Goal: Task Accomplishment & Management: Manage account settings

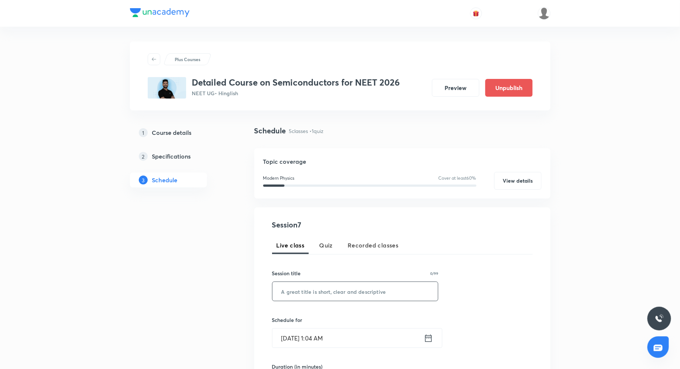
click at [302, 290] on input "text" at bounding box center [355, 291] width 166 height 19
type input "Logic Gates"
click at [430, 339] on icon at bounding box center [428, 338] width 9 height 10
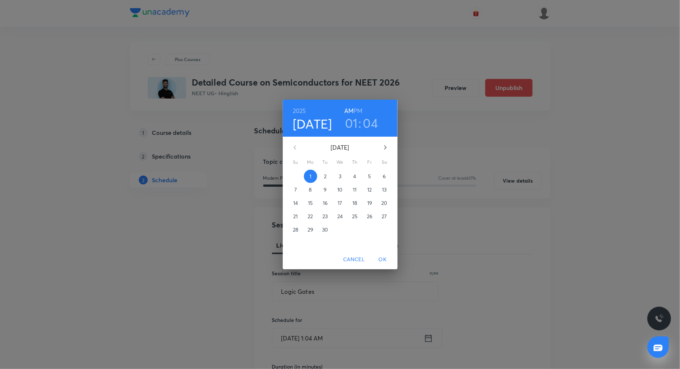
click at [324, 178] on p "2" at bounding box center [325, 175] width 3 height 7
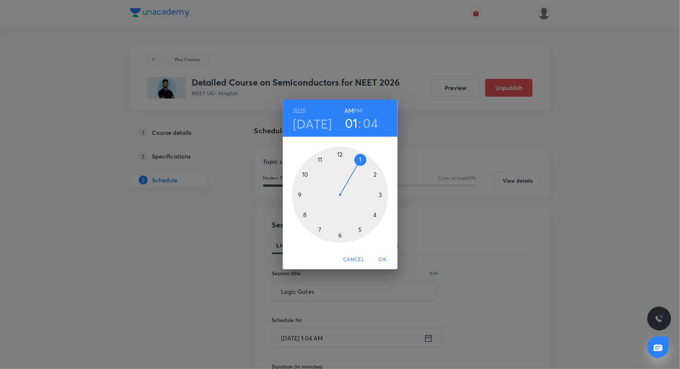
click at [373, 172] on div at bounding box center [340, 195] width 96 height 96
click at [359, 112] on h6 "PM" at bounding box center [357, 110] width 9 height 10
click at [341, 153] on div at bounding box center [340, 195] width 96 height 96
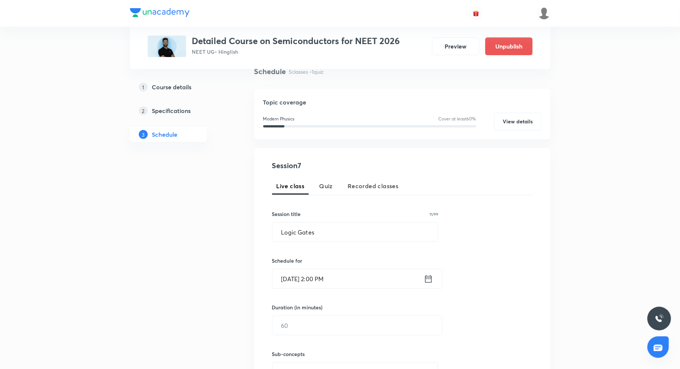
scroll to position [60, 0]
click at [295, 319] on input "text" at bounding box center [357, 324] width 170 height 19
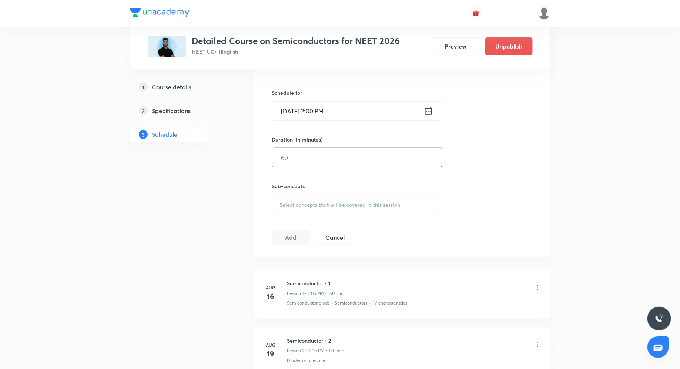
scroll to position [219, 0]
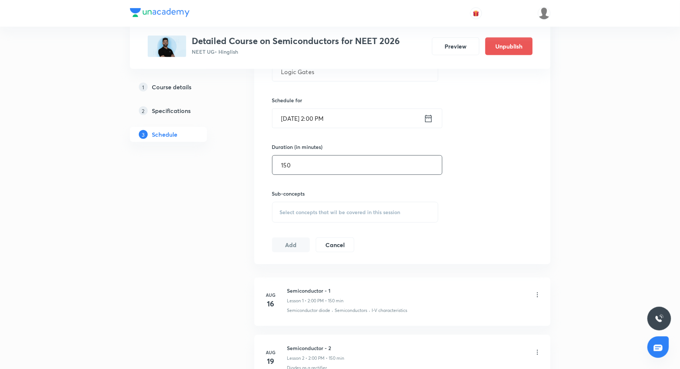
type input "150"
click at [308, 211] on span "Select concepts that wil be covered in this session" at bounding box center [340, 212] width 121 height 6
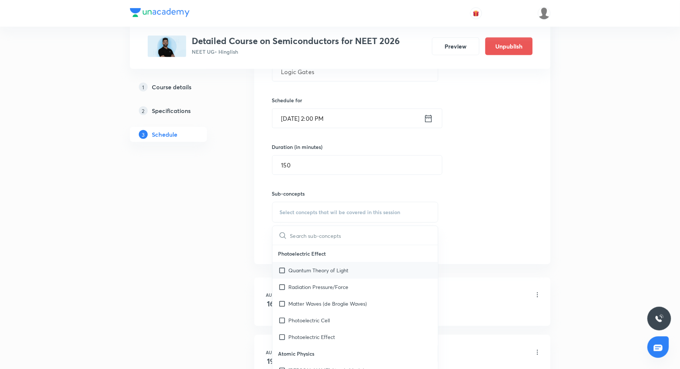
click at [318, 267] on p "Quantum Theory of Light" at bounding box center [319, 270] width 60 height 8
checkbox input "true"
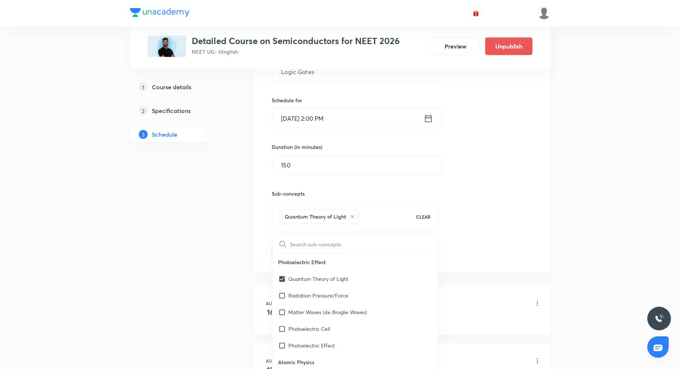
click at [485, 166] on div "Session 7 Live class Quiz Recorded classes Session title 11/99 Logic Gates ​ Sc…" at bounding box center [402, 130] width 261 height 261
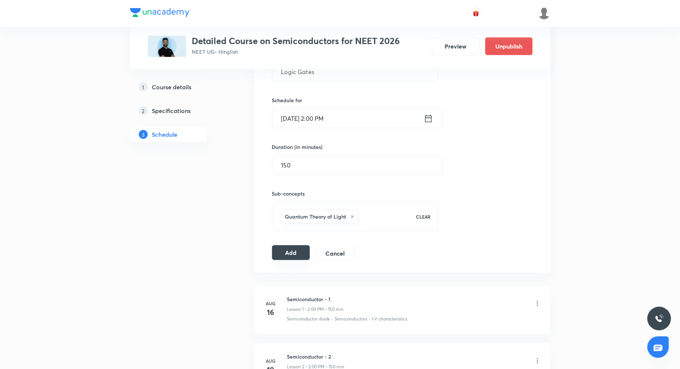
click at [290, 249] on button "Add" at bounding box center [291, 252] width 38 height 15
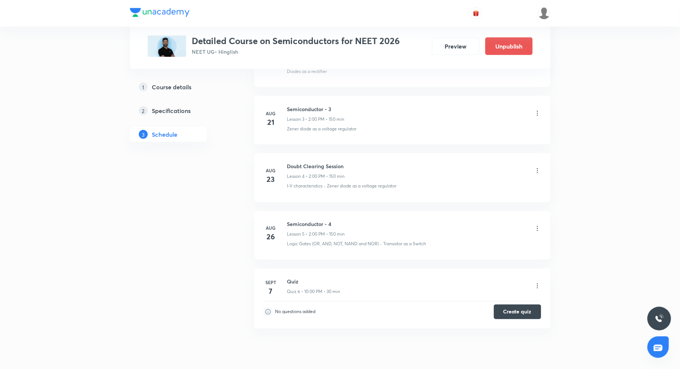
scroll to position [550, 0]
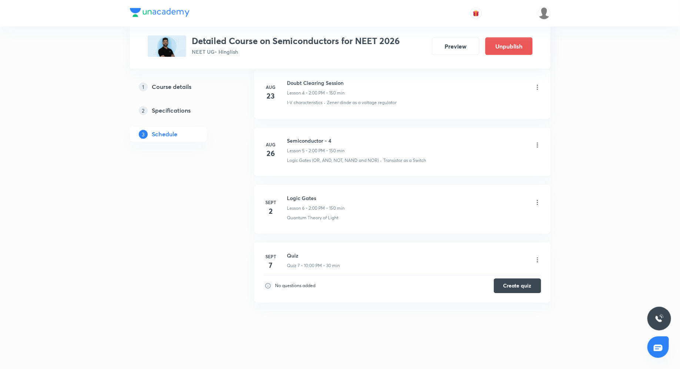
click at [536, 199] on icon at bounding box center [537, 202] width 7 height 7
click at [482, 215] on li "Edit" at bounding box center [500, 219] width 81 height 14
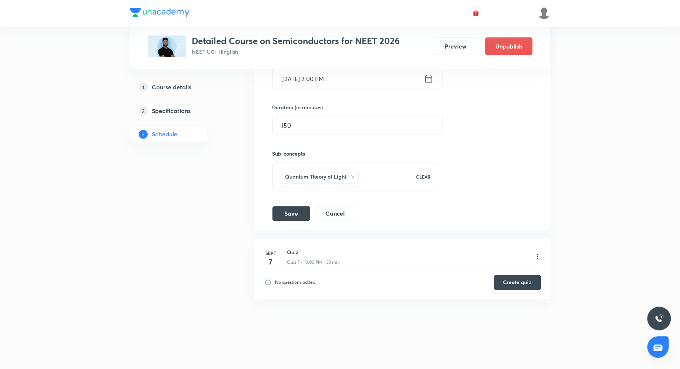
scroll to position [541, 0]
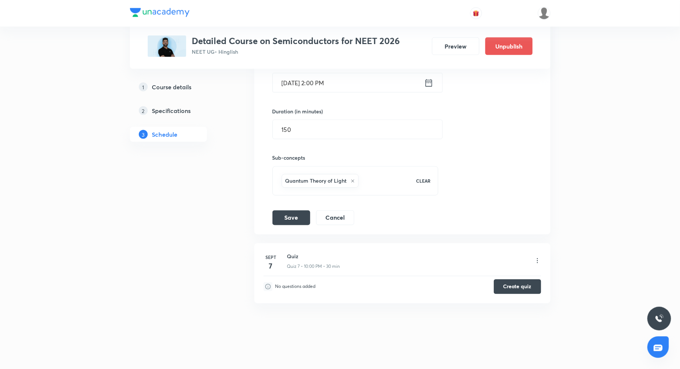
click at [352, 180] on icon at bounding box center [352, 181] width 4 height 4
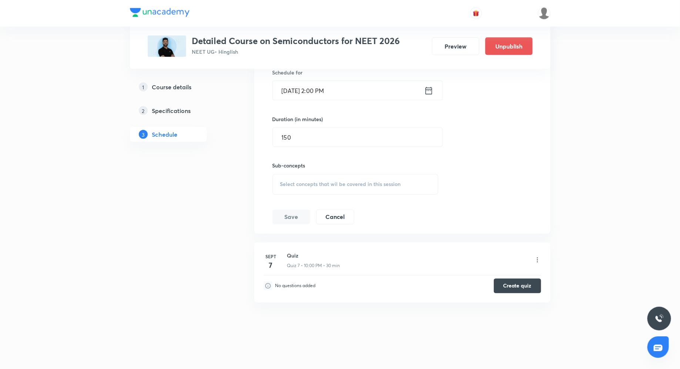
click at [336, 181] on span "Select concepts that wil be covered in this session" at bounding box center [340, 184] width 121 height 6
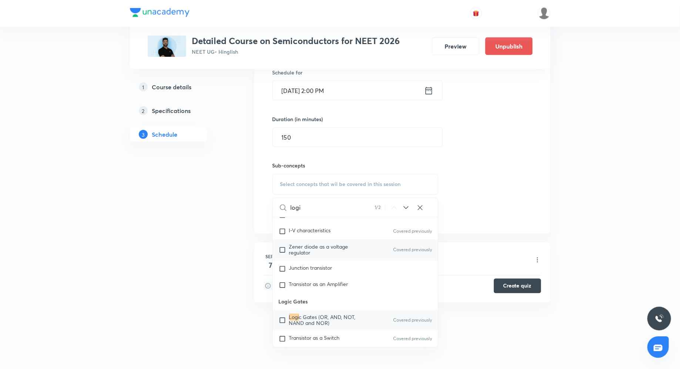
scroll to position [1014, 0]
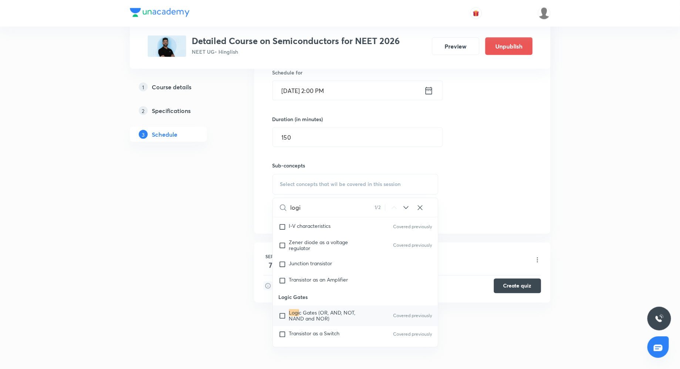
type input "logi"
click at [313, 310] on span "c Gates (OR, AND, NOT, NAND and NOR)" at bounding box center [322, 315] width 67 height 13
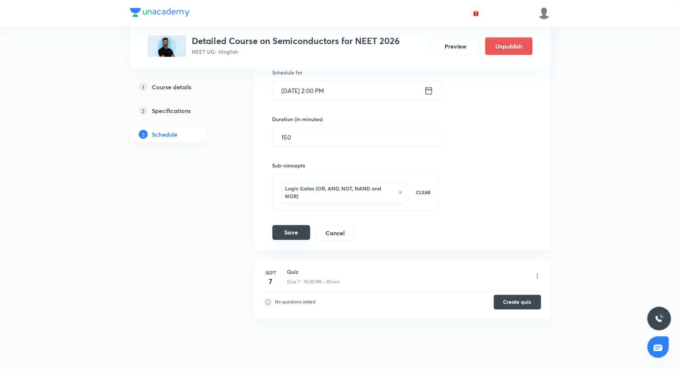
click at [294, 225] on button "Save" at bounding box center [291, 232] width 38 height 15
click at [363, 227] on div "Session title 11/99 Logic Gates ​ Schedule for Sept 2, 2025, 2:00 PM ​ Duration…" at bounding box center [402, 124] width 260 height 234
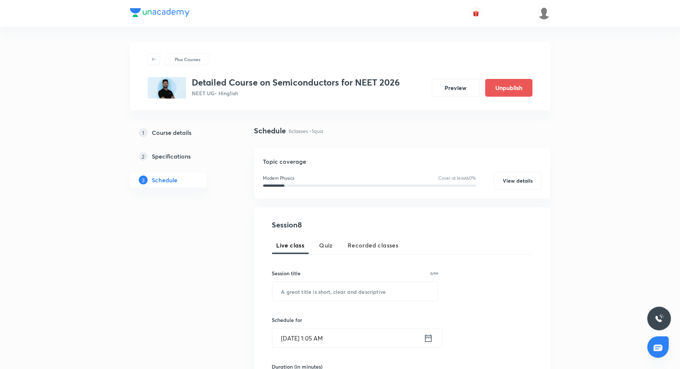
click at [316, 279] on div "Session title 0/99 ​" at bounding box center [355, 285] width 167 height 32
click at [309, 294] on input "text" at bounding box center [355, 291] width 166 height 19
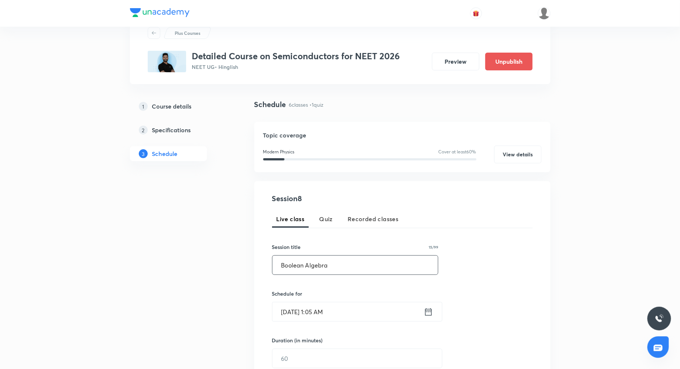
scroll to position [31, 0]
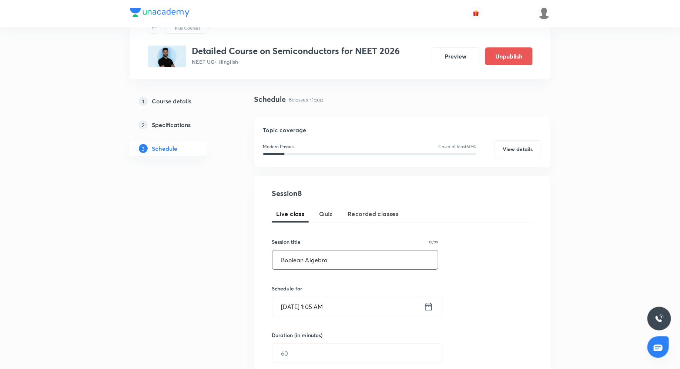
type input "Boolean Algebra"
click at [430, 305] on icon at bounding box center [428, 306] width 9 height 10
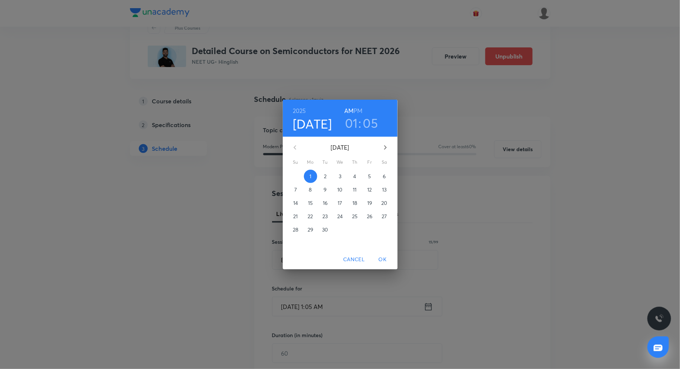
click at [356, 175] on span "4" at bounding box center [354, 175] width 13 height 7
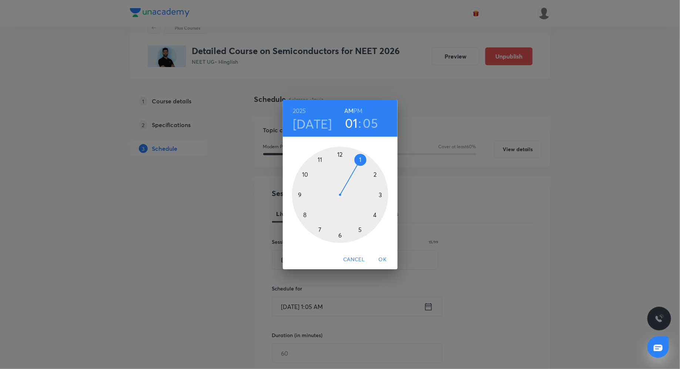
click at [355, 123] on h3 "01" at bounding box center [351, 123] width 13 height 16
click at [375, 174] on div at bounding box center [340, 195] width 96 height 96
click at [338, 154] on div at bounding box center [340, 195] width 96 height 96
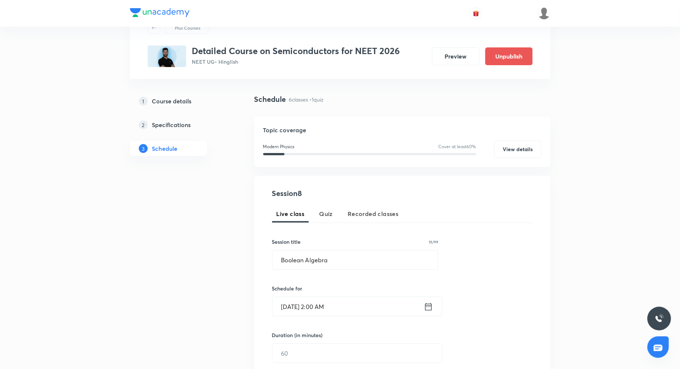
click at [429, 305] on icon at bounding box center [428, 305] width 7 height 7
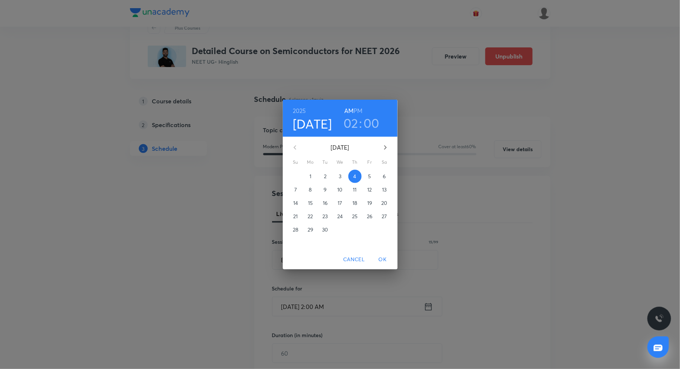
click at [362, 112] on h6 "PM" at bounding box center [357, 110] width 9 height 10
click at [439, 215] on div "2025 Sep 4 02 : 00 AM PM September 2025 Su Mo Tu We Th Fr Sa 31 1 2 3 4 5 6 7 8…" at bounding box center [340, 184] width 680 height 369
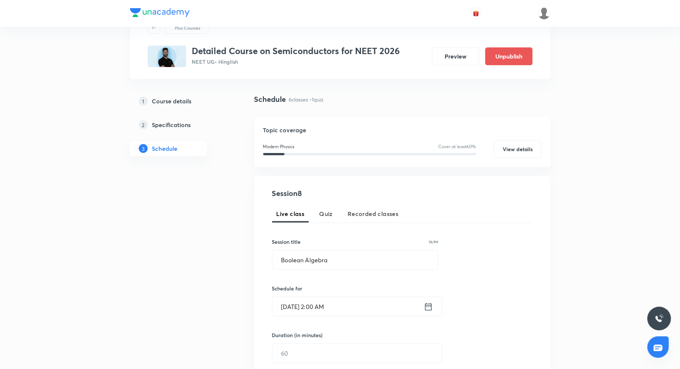
click at [430, 307] on icon at bounding box center [428, 306] width 9 height 10
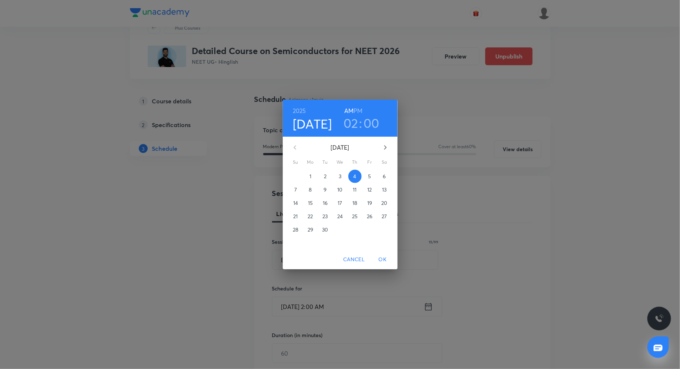
click at [361, 113] on h6 "PM" at bounding box center [357, 110] width 9 height 10
click at [384, 262] on span "OK" at bounding box center [383, 259] width 18 height 9
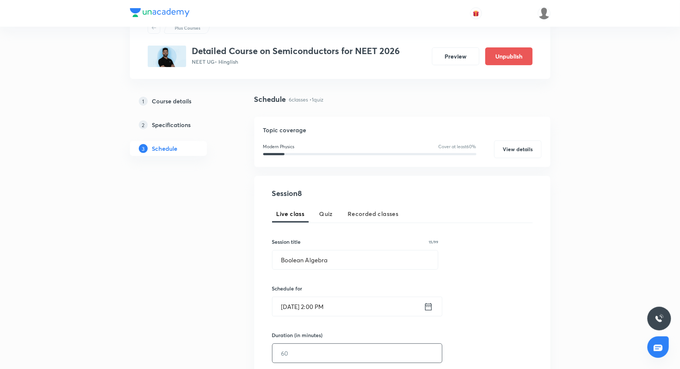
click at [297, 361] on input "text" at bounding box center [357, 352] width 170 height 19
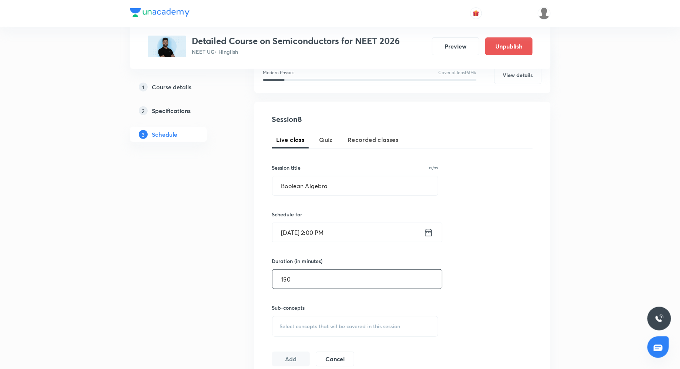
type input "150"
click at [296, 329] on div "Select concepts that wil be covered in this session" at bounding box center [355, 326] width 167 height 21
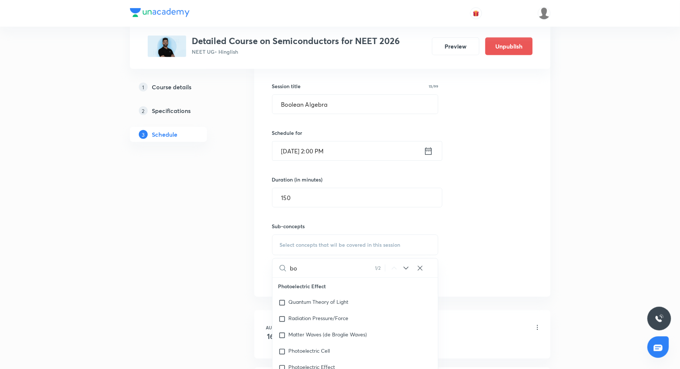
scroll to position [44, 0]
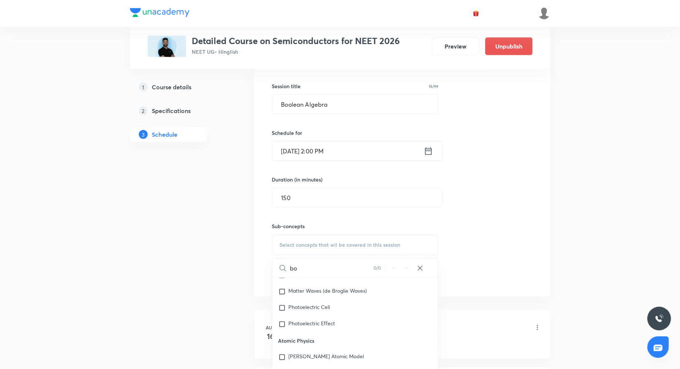
type input "b"
type input "a"
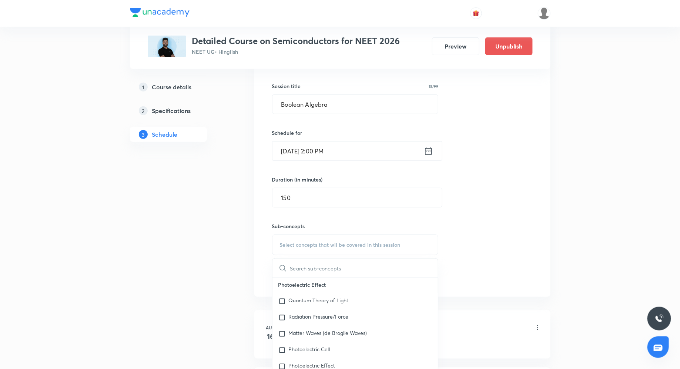
scroll to position [0, 0]
click at [307, 301] on p "Quantum Theory of Light" at bounding box center [319, 302] width 60 height 7
checkbox input "true"
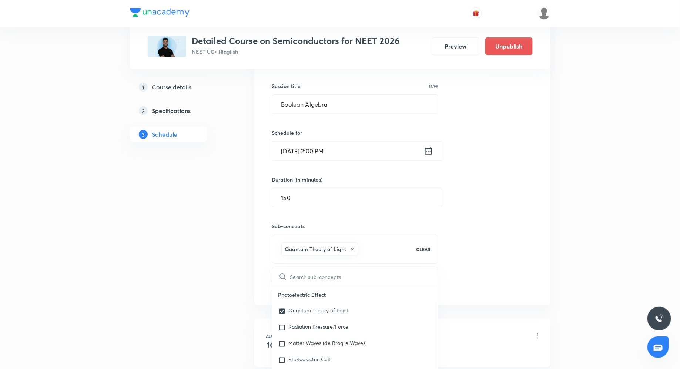
click at [480, 247] on div "Session 8 Live class Quiz Recorded classes Session title 15/99 Boolean Algebra …" at bounding box center [402, 162] width 261 height 261
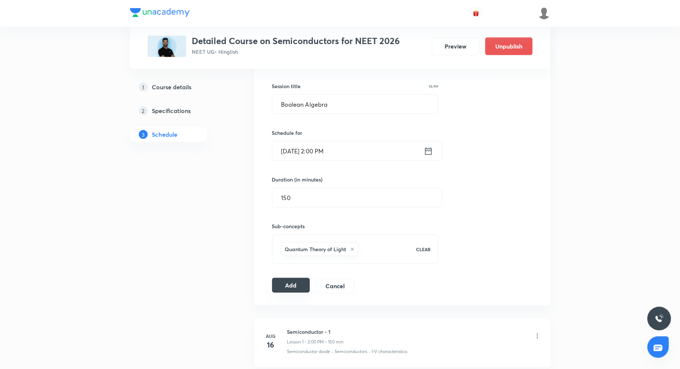
click at [293, 282] on button "Add" at bounding box center [291, 285] width 38 height 15
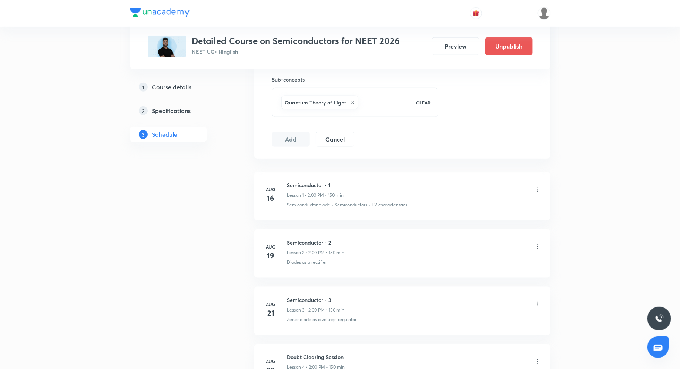
scroll to position [607, 0]
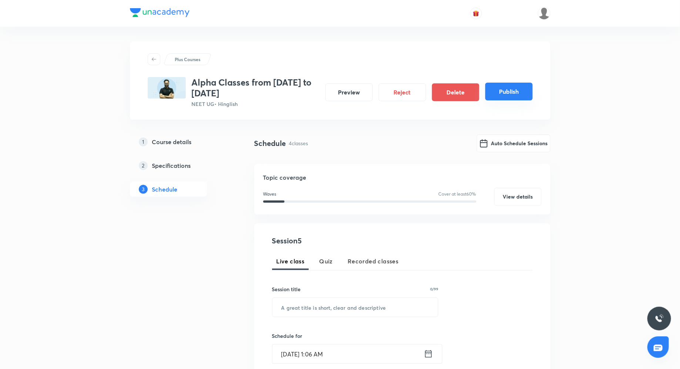
click at [505, 88] on button "Publish" at bounding box center [508, 92] width 47 height 18
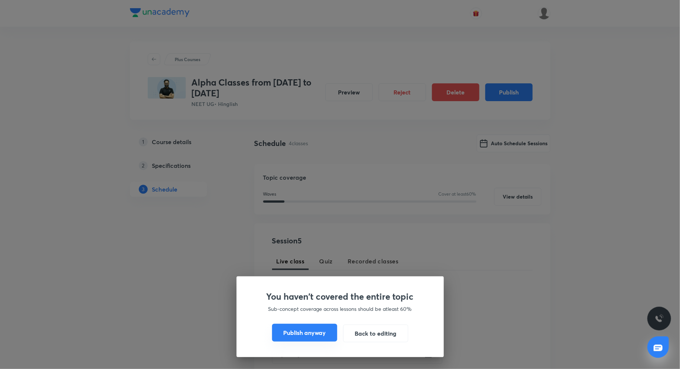
click at [312, 335] on button "Publish anyway" at bounding box center [304, 332] width 65 height 18
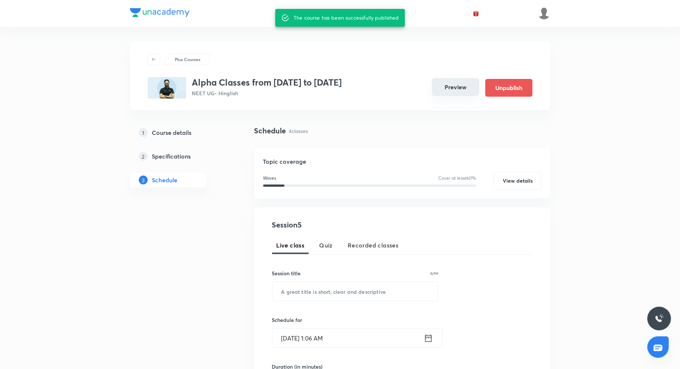
click at [453, 89] on button "Preview" at bounding box center [455, 87] width 47 height 18
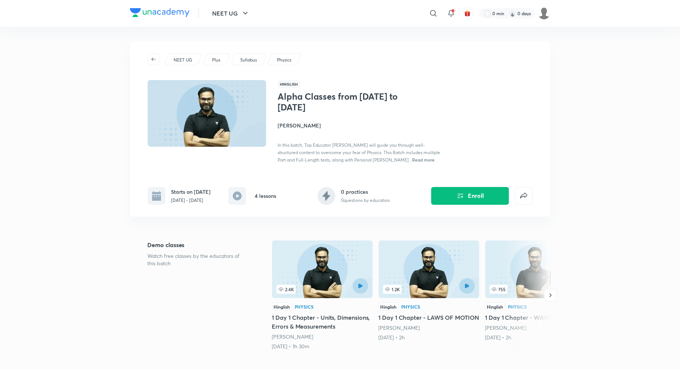
click at [303, 124] on h4 "[PERSON_NAME]" at bounding box center [361, 125] width 166 height 8
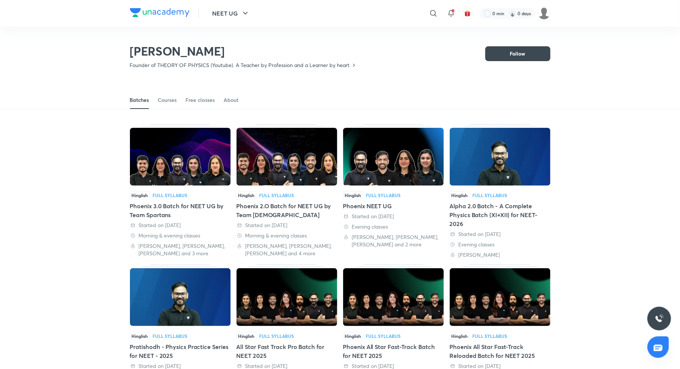
scroll to position [32, 0]
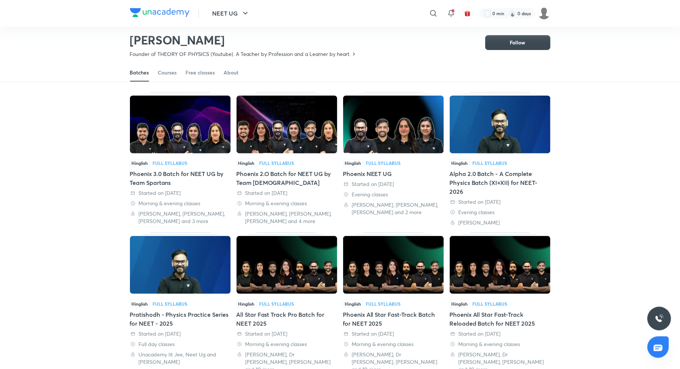
click at [175, 170] on div "Phoenix 3.0 Batch for NEET UG by Team Spartans" at bounding box center [180, 178] width 101 height 18
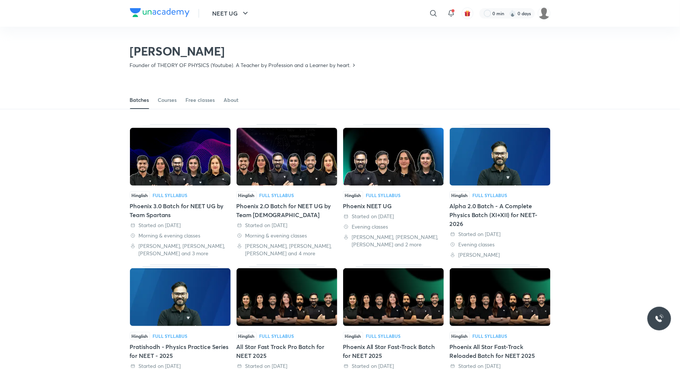
scroll to position [32, 0]
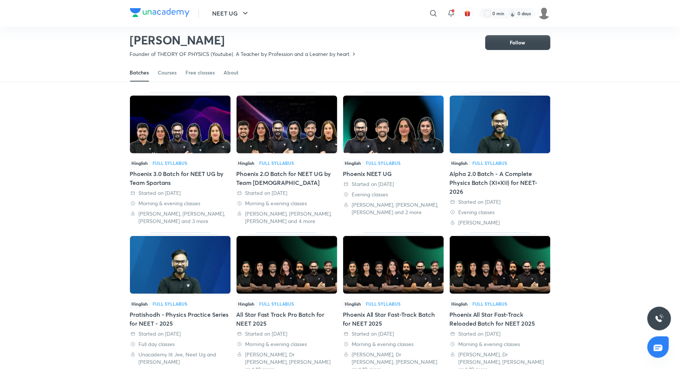
click at [283, 177] on div "Phoenix 2.O Batch for NEET UG by Team Spartans" at bounding box center [286, 178] width 101 height 18
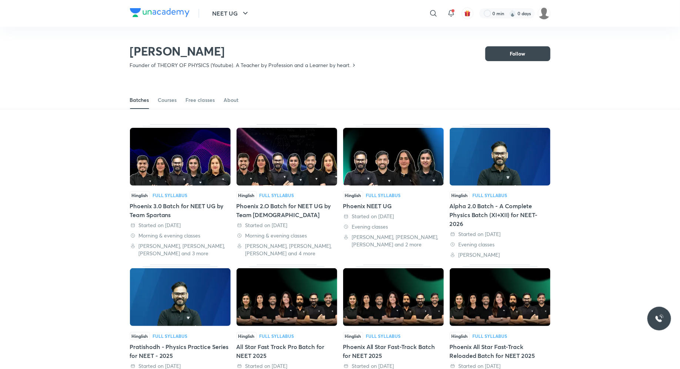
scroll to position [32, 0]
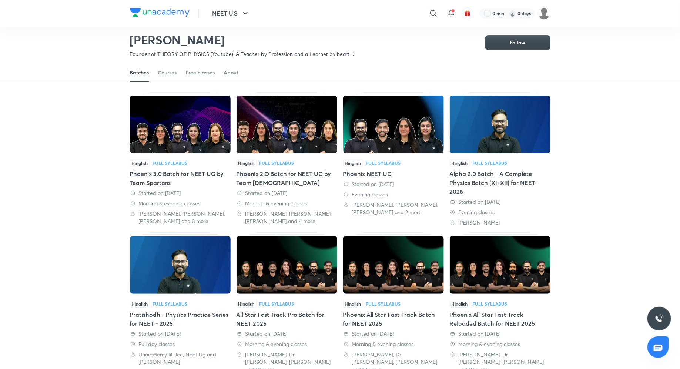
click at [361, 171] on div "Phoenix NEET UG" at bounding box center [393, 173] width 101 height 9
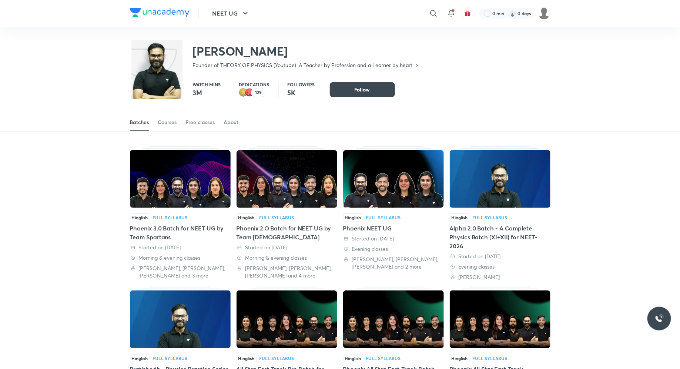
scroll to position [32, 0]
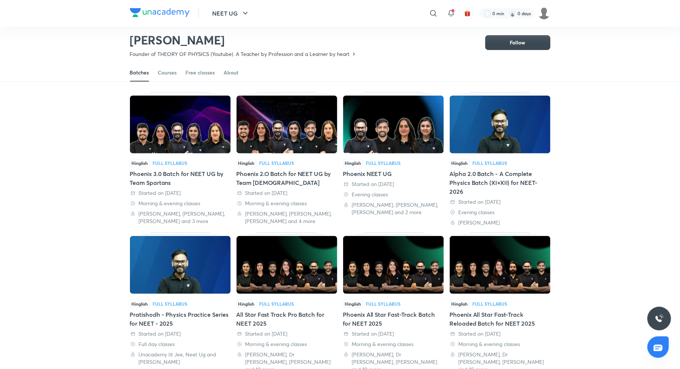
click at [482, 169] on div "Alpha 2.0 Batch - A Complete Physics Batch (XI+XII) for NEET-2026" at bounding box center [500, 182] width 101 height 27
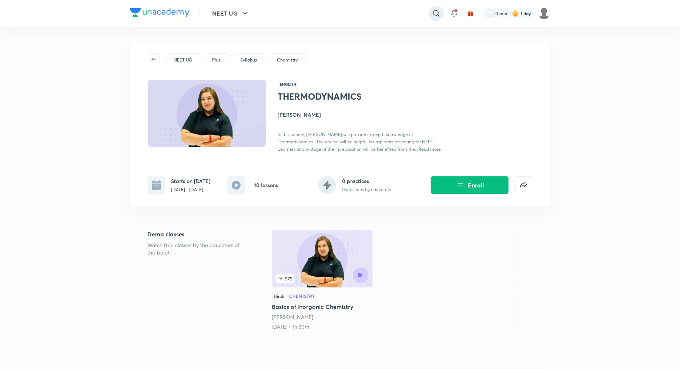
click at [436, 11] on icon at bounding box center [436, 13] width 9 height 9
type input "a"
type input "y"
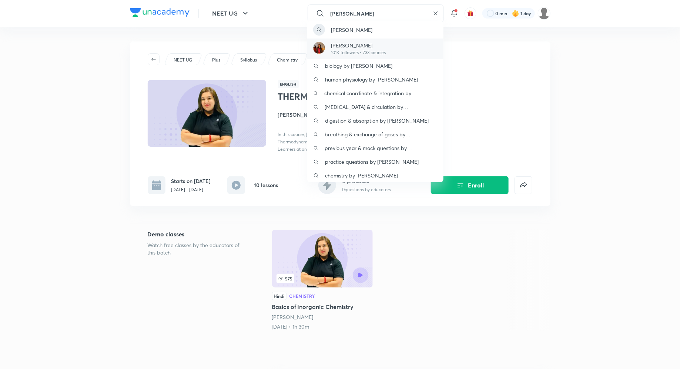
type input "rakshita"
click at [350, 44] on p "Dr. Rakshita Singh" at bounding box center [358, 45] width 55 height 8
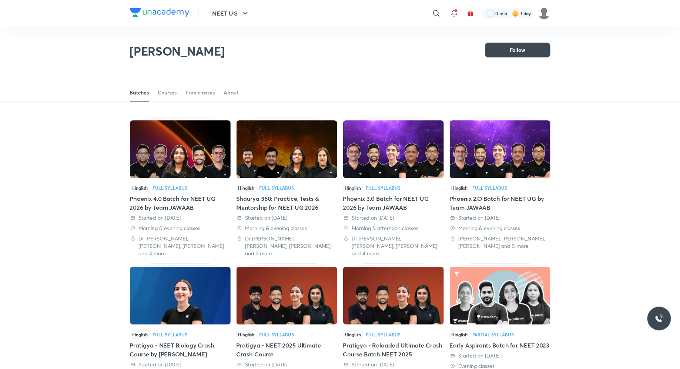
scroll to position [32, 0]
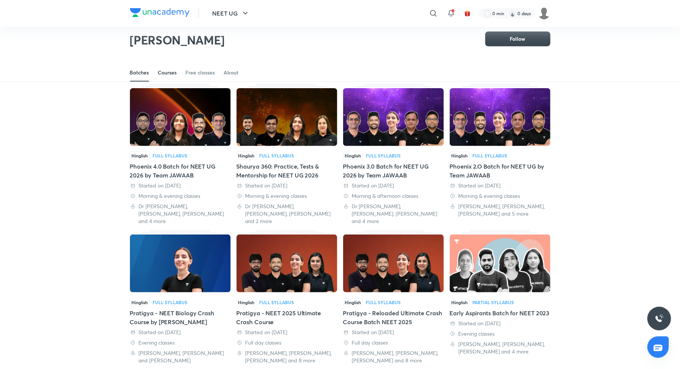
click at [169, 74] on div "Courses" at bounding box center [167, 72] width 19 height 7
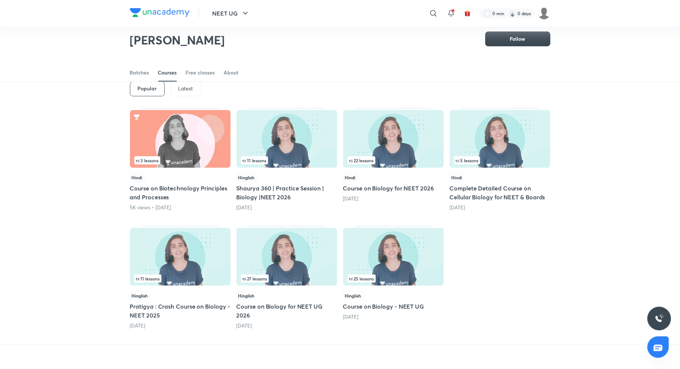
click at [180, 88] on p "Latest" at bounding box center [185, 88] width 15 height 6
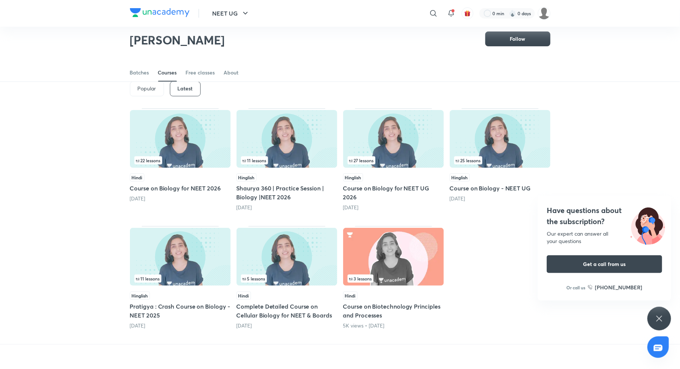
click at [163, 192] on div "Hindi Course on Biology for NEET 2026 1 day ago" at bounding box center [180, 187] width 101 height 29
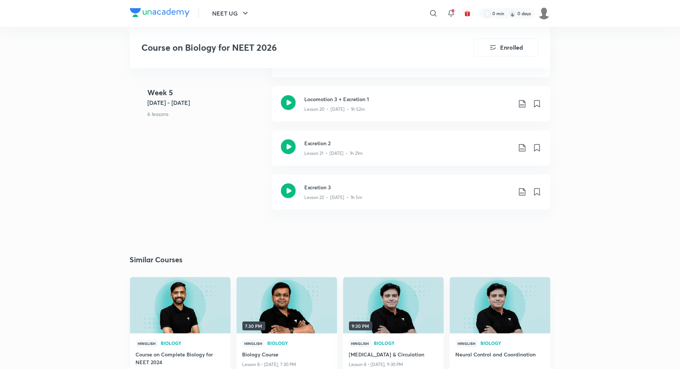
scroll to position [1336, 0]
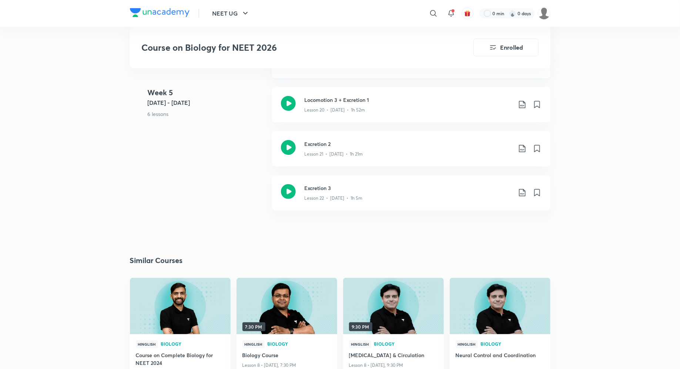
scroll to position [32, 0]
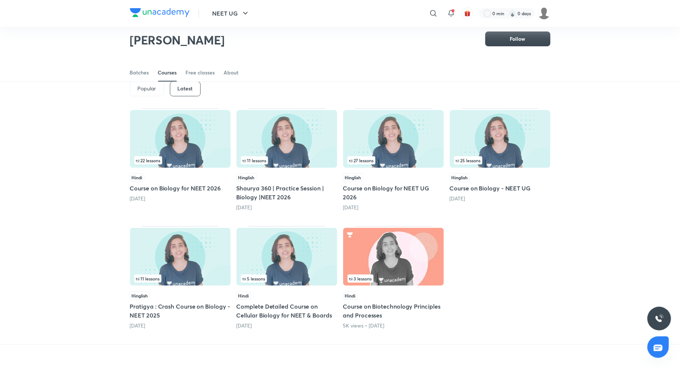
click at [278, 189] on h5 "Shaurya 360 | Practice Session | Biology |NEET 2026" at bounding box center [286, 193] width 101 height 18
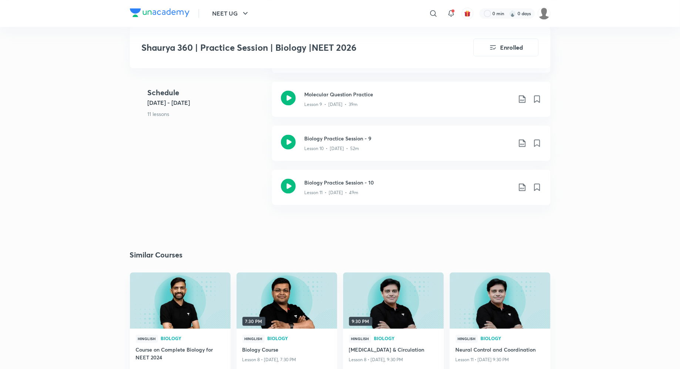
scroll to position [715, 0]
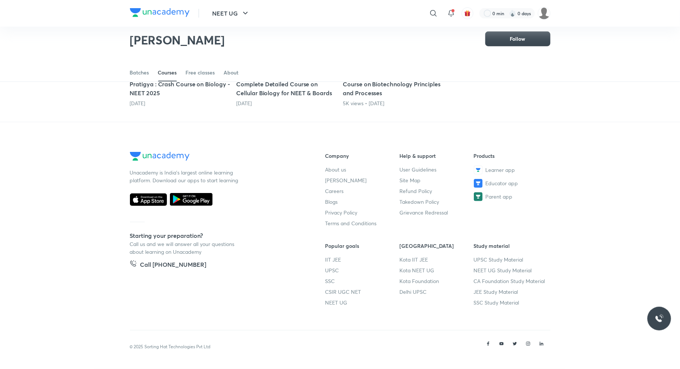
scroll to position [32, 0]
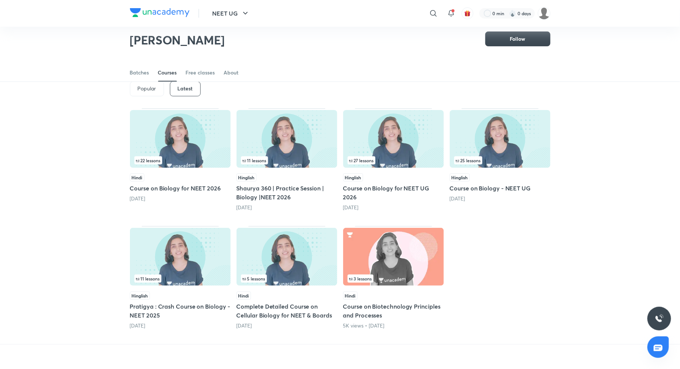
click at [366, 184] on h5 "Course on Biology for NEET UG 2026" at bounding box center [393, 193] width 101 height 18
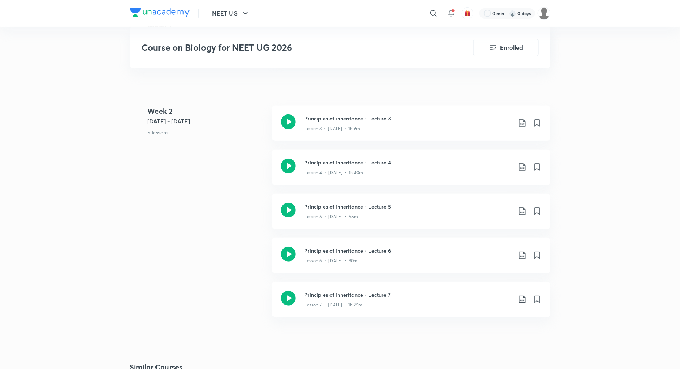
scroll to position [1433, 0]
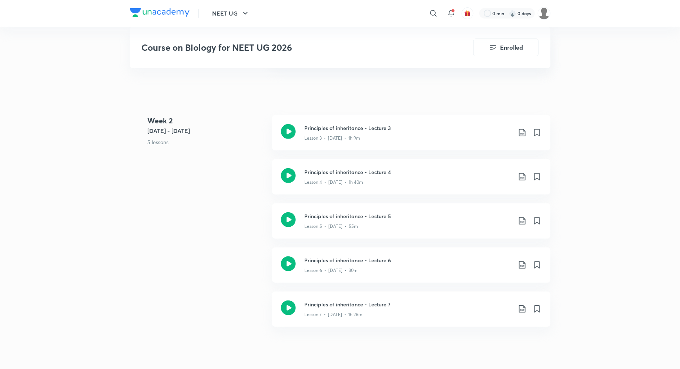
scroll to position [32, 0]
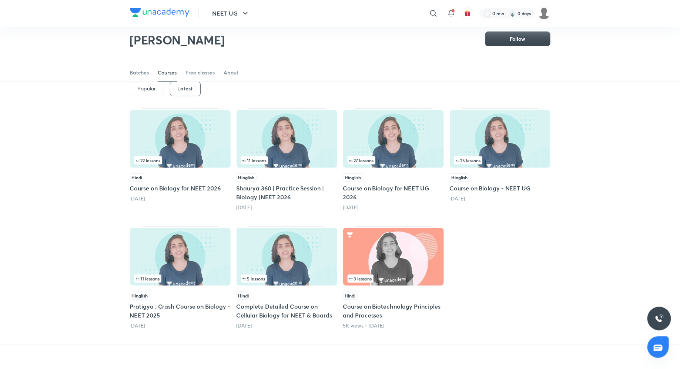
click at [165, 188] on h5 "Course on Biology for NEET 2026" at bounding box center [180, 188] width 101 height 9
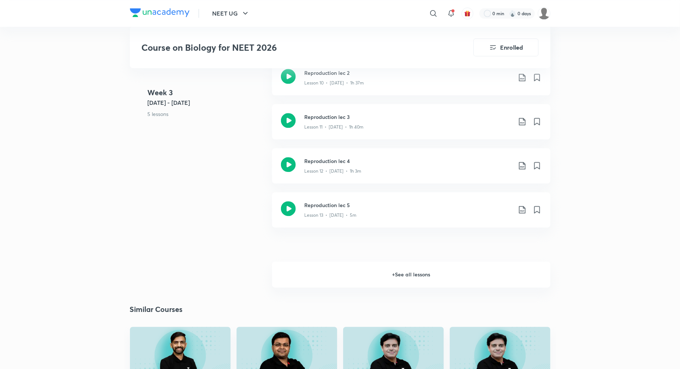
scroll to position [844, 0]
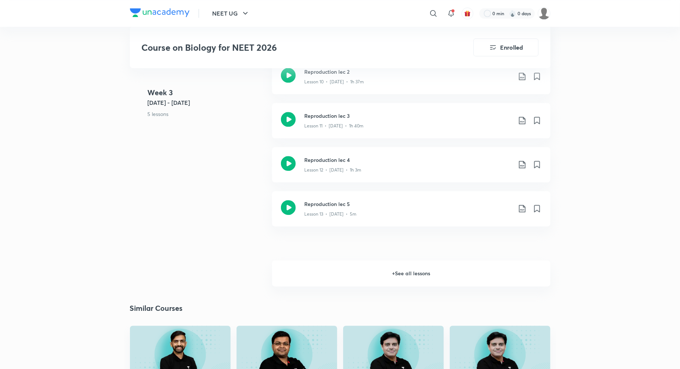
click at [415, 269] on h6 "+ See all lessons" at bounding box center [411, 273] width 278 height 26
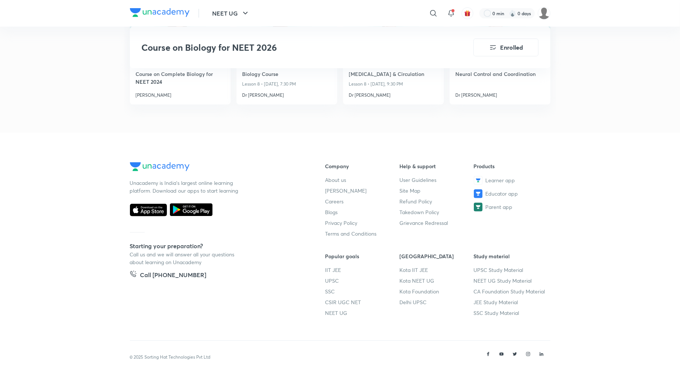
scroll to position [1627, 0]
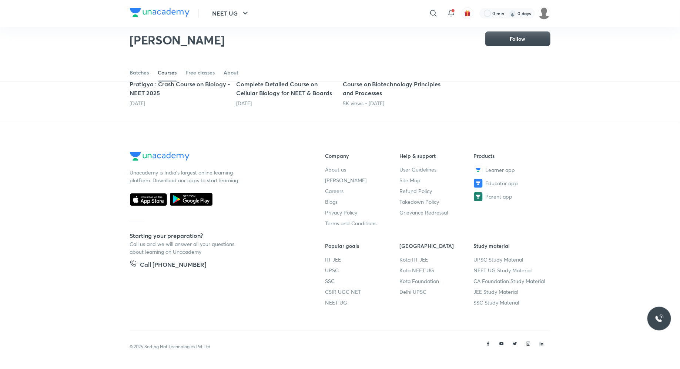
scroll to position [32, 0]
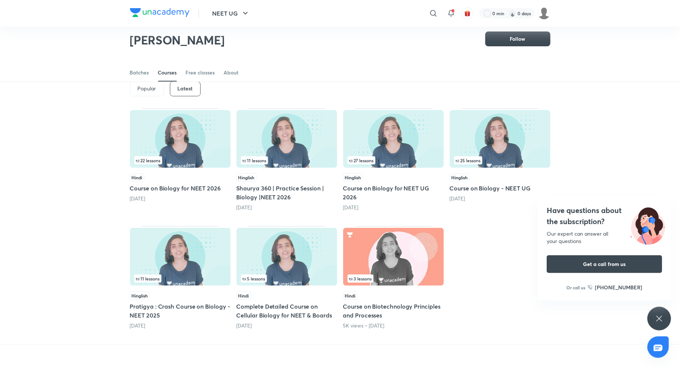
click at [175, 185] on h5 "Course on Biology for NEET 2026" at bounding box center [180, 188] width 101 height 9
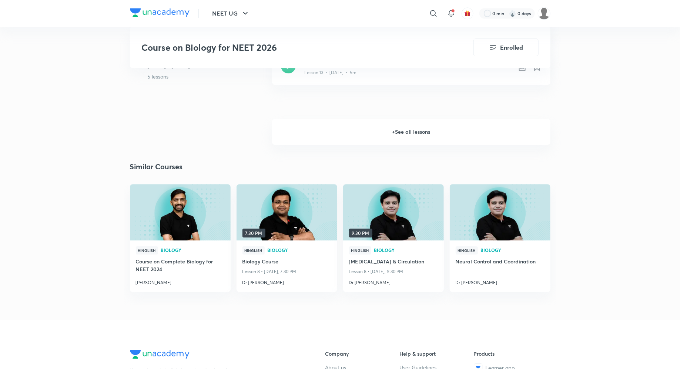
scroll to position [985, 0]
click at [412, 131] on h6 "+ See all lessons" at bounding box center [411, 132] width 278 height 26
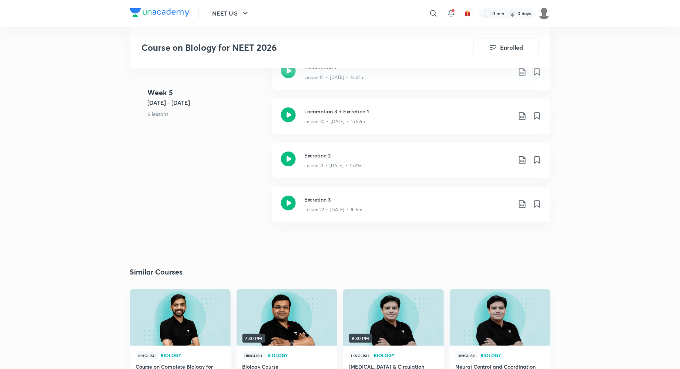
scroll to position [1314, 0]
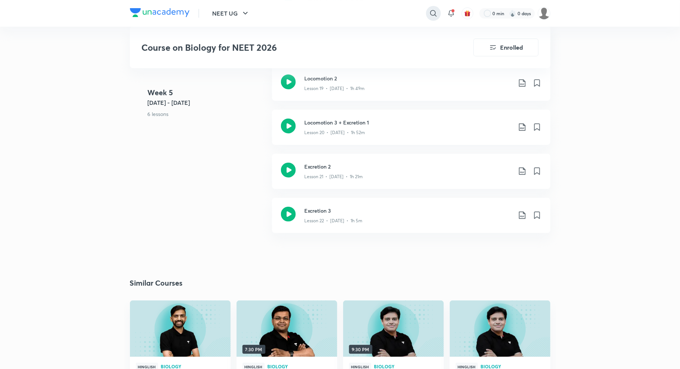
click at [432, 16] on icon at bounding box center [433, 13] width 9 height 9
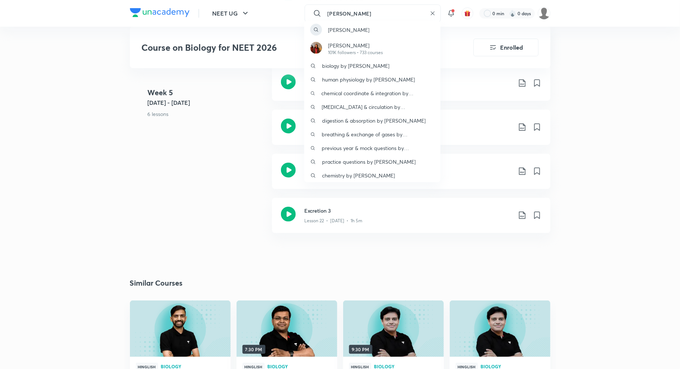
type input "rakshita"
click at [604, 96] on div "rakshita Dr. Rakshita Singh 101K followers • 733 courses biology by rakshita hu…" at bounding box center [340, 184] width 680 height 369
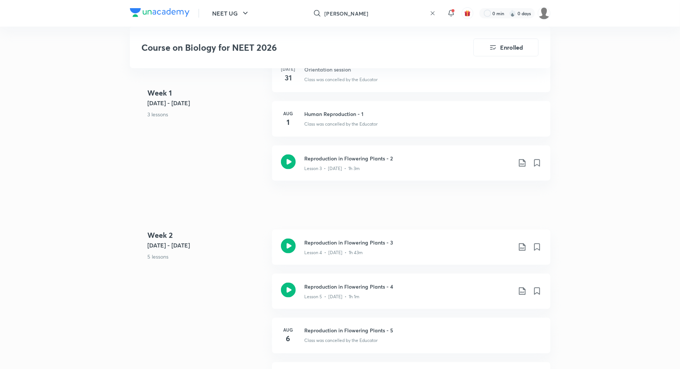
scroll to position [236, 0]
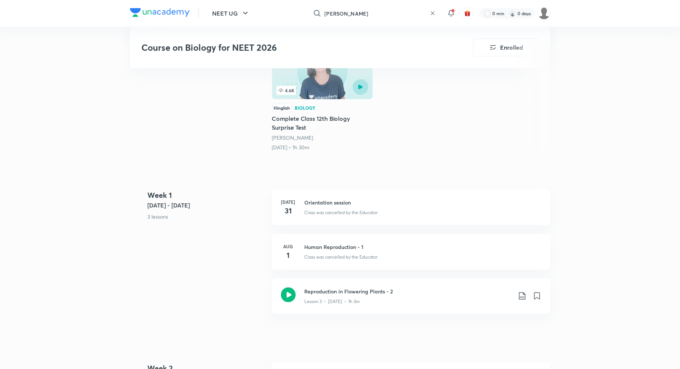
scroll to position [32, 0]
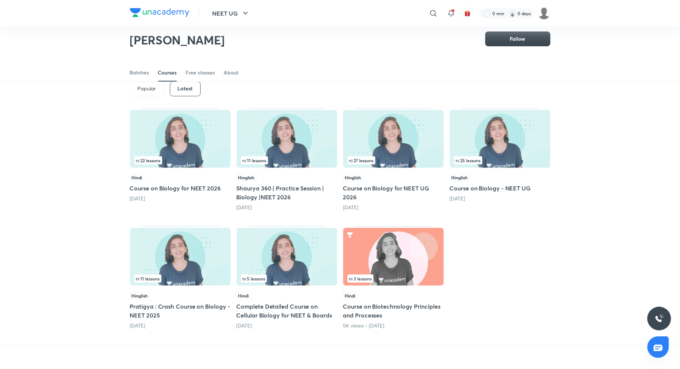
click at [275, 194] on h5 "Shaurya 360 | Practice Session | Biology |NEET 2026" at bounding box center [286, 193] width 101 height 18
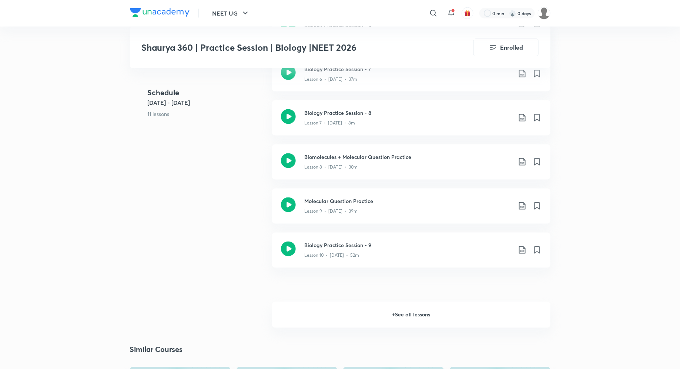
scroll to position [587, 0]
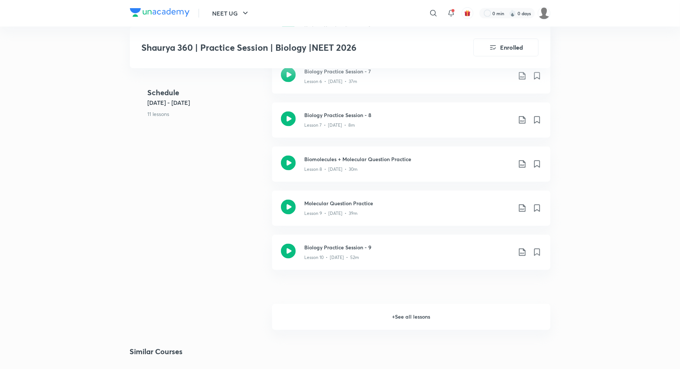
click at [406, 313] on h6 "+ See all lessons" at bounding box center [411, 317] width 278 height 26
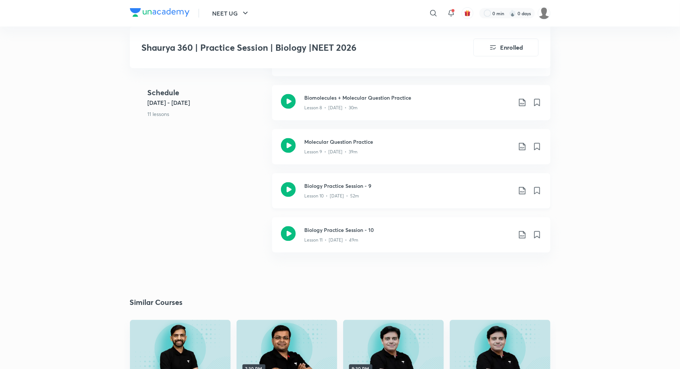
scroll to position [660, 0]
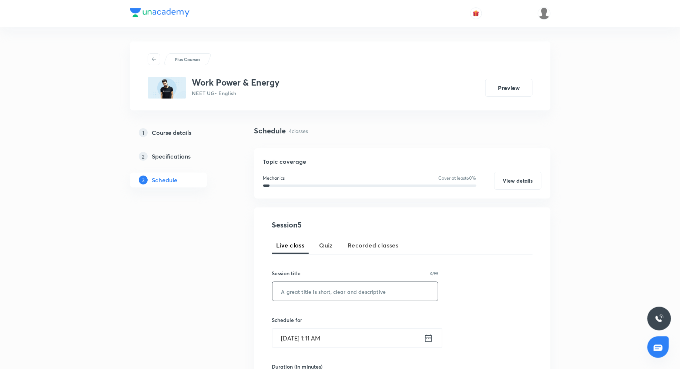
click at [324, 294] on input "text" at bounding box center [355, 291] width 166 height 19
paste input "Work Power Energy 5"
click at [315, 290] on input "Work Power Energy 5" at bounding box center [355, 291] width 166 height 19
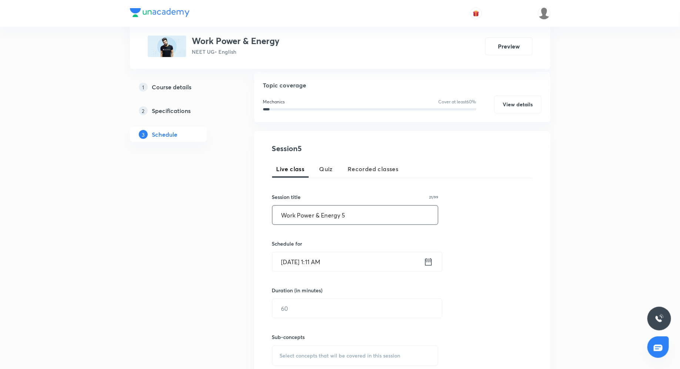
scroll to position [79, 0]
type input "Work Power & Energy 5"
click at [427, 258] on icon at bounding box center [428, 259] width 9 height 10
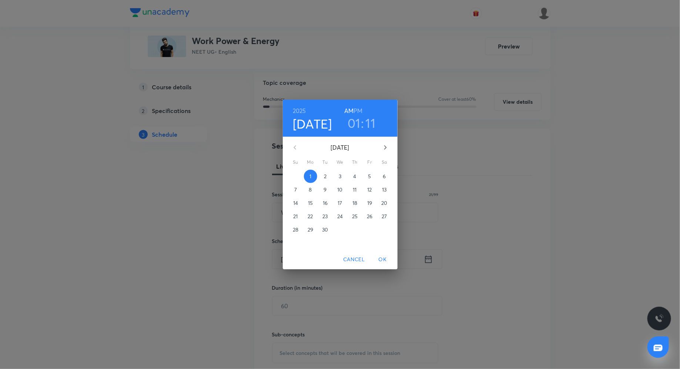
click at [356, 123] on h3 "01" at bounding box center [354, 123] width 13 height 16
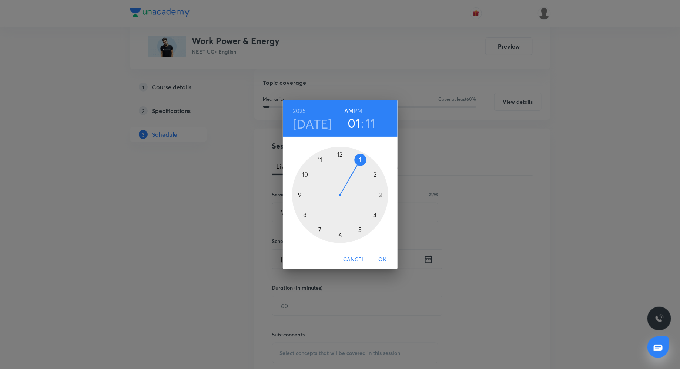
click at [359, 228] on div at bounding box center [340, 195] width 96 height 96
click at [340, 151] on div at bounding box center [340, 195] width 96 height 96
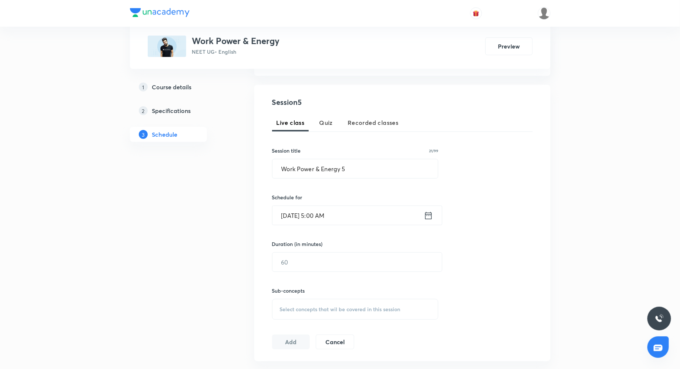
scroll to position [130, 0]
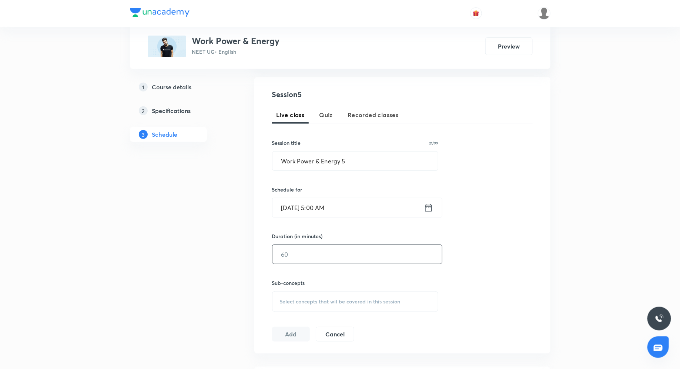
click at [340, 254] on input "text" at bounding box center [357, 254] width 170 height 19
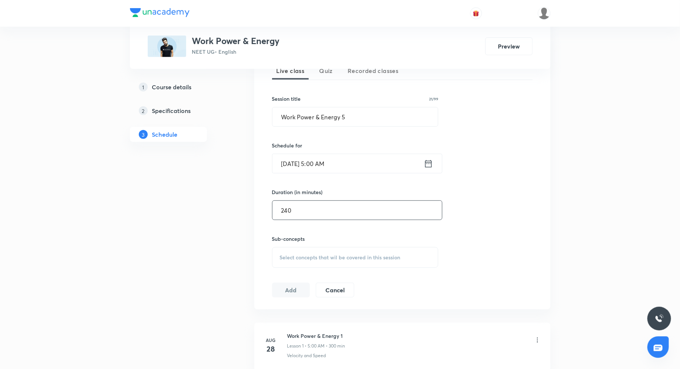
scroll to position [182, 0]
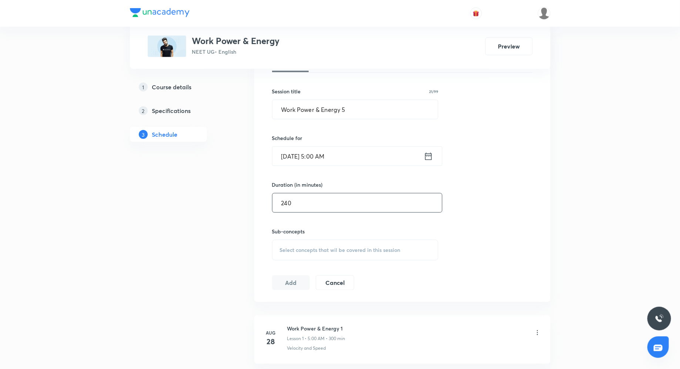
type input "240"
click at [315, 244] on div "Select concepts that wil be covered in this session" at bounding box center [355, 249] width 167 height 21
type input "work pa"
click at [312, 342] on span "Work Done by a Force" at bounding box center [315, 343] width 53 height 7
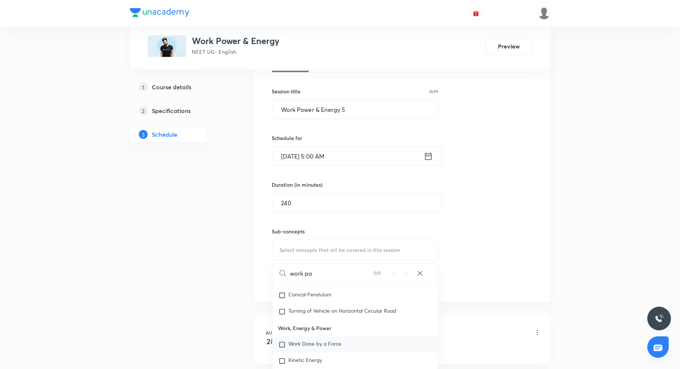
checkbox input "true"
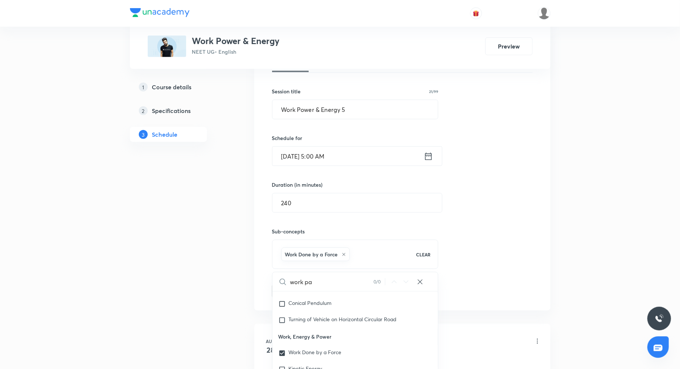
click at [470, 255] on div "Session 5 Live class Quiz Recorded classes Session title 21/99 Work Power & Ene…" at bounding box center [402, 167] width 261 height 261
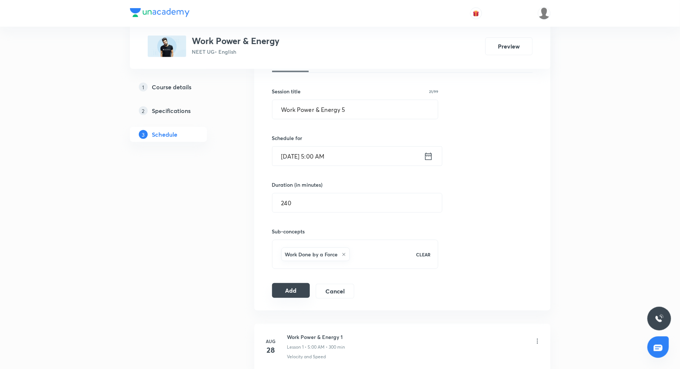
click at [292, 285] on button "Add" at bounding box center [291, 290] width 38 height 15
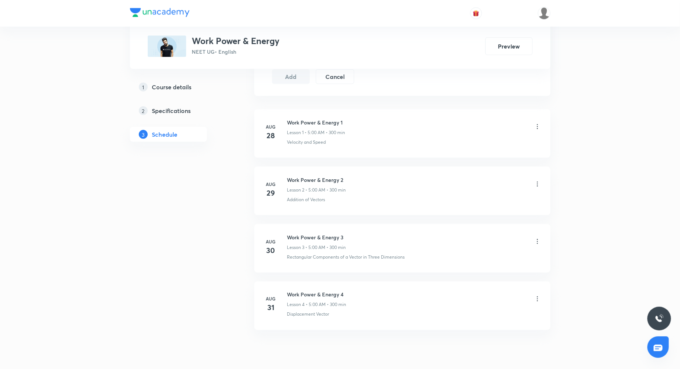
scroll to position [424, 0]
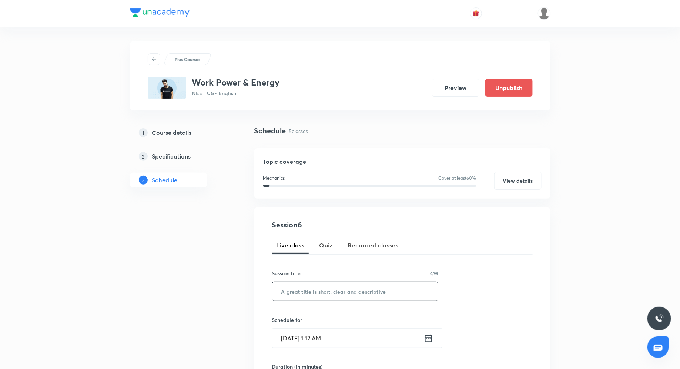
click at [323, 289] on input "text" at bounding box center [355, 291] width 166 height 19
paste input "Work Power Energy 6"
click at [315, 292] on input "Work Power Energy 6" at bounding box center [355, 291] width 166 height 19
type input "Work Power & Energy 6"
click at [426, 341] on icon at bounding box center [428, 338] width 9 height 10
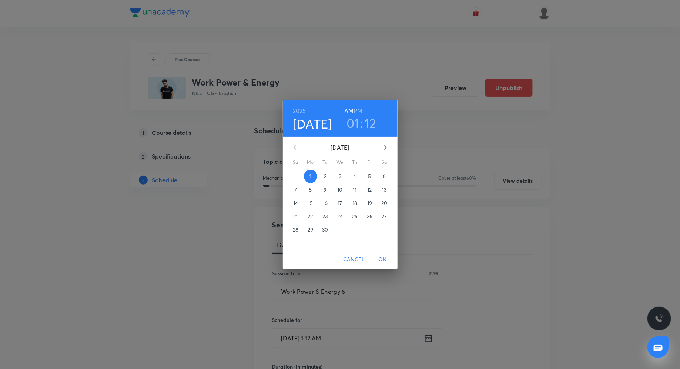
click at [326, 178] on p "2" at bounding box center [325, 175] width 3 height 7
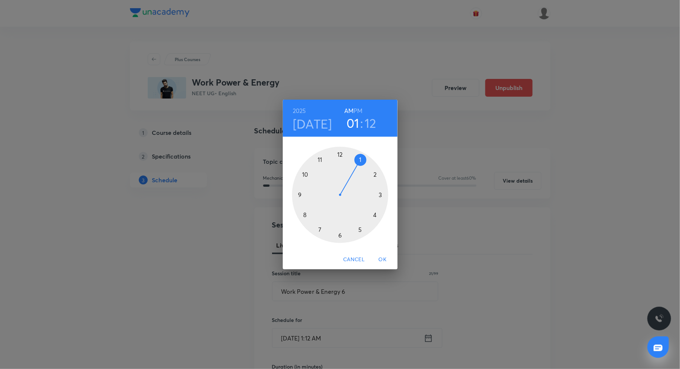
click at [359, 229] on div at bounding box center [340, 195] width 96 height 96
click at [341, 155] on div at bounding box center [340, 195] width 96 height 96
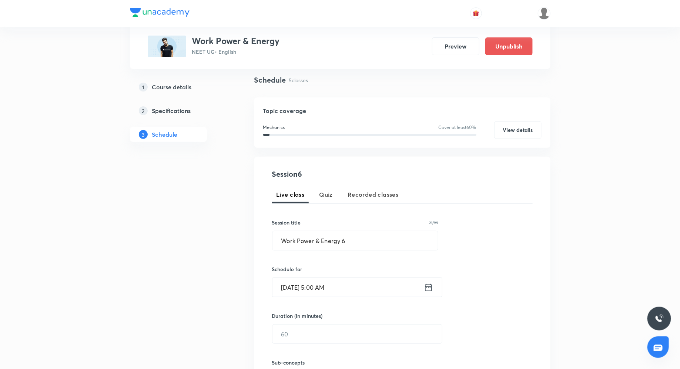
scroll to position [62, 0]
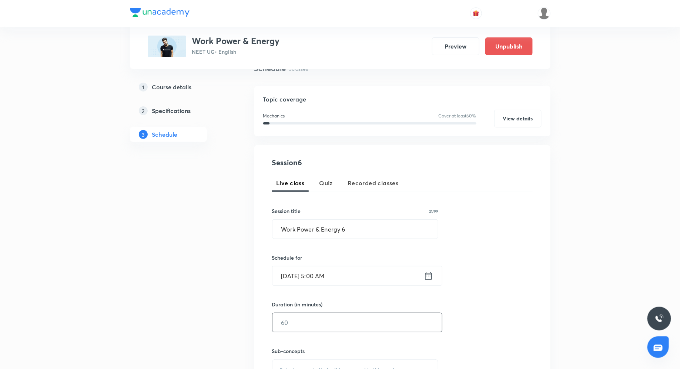
click at [337, 327] on input "text" at bounding box center [357, 322] width 170 height 19
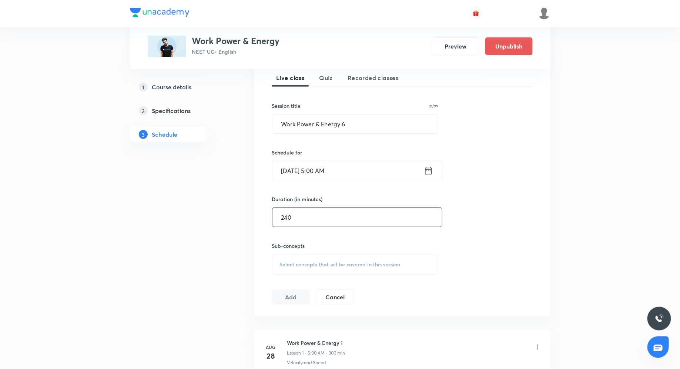
scroll to position [178, 0]
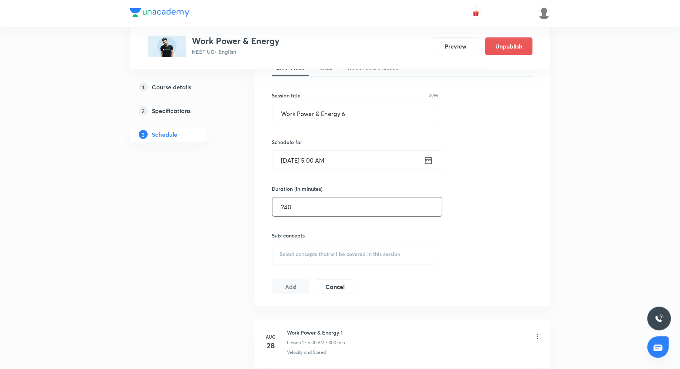
type input "240"
click at [315, 246] on div "Select concepts that wil be covered in this session" at bounding box center [355, 254] width 167 height 21
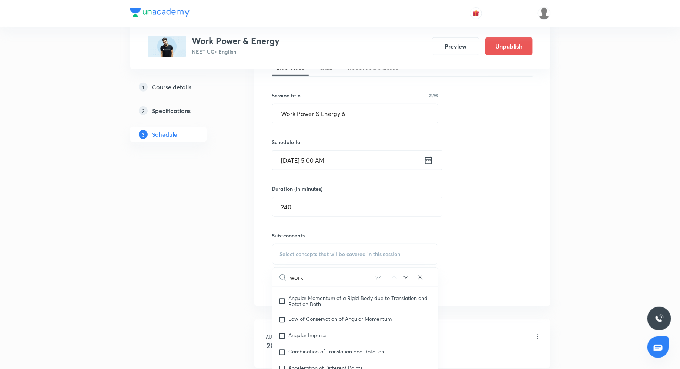
scroll to position [1769, 0]
type input "work"
click at [411, 274] on div "work 1 / 2 ​" at bounding box center [355, 277] width 166 height 19
click at [406, 273] on icon at bounding box center [406, 277] width 9 height 9
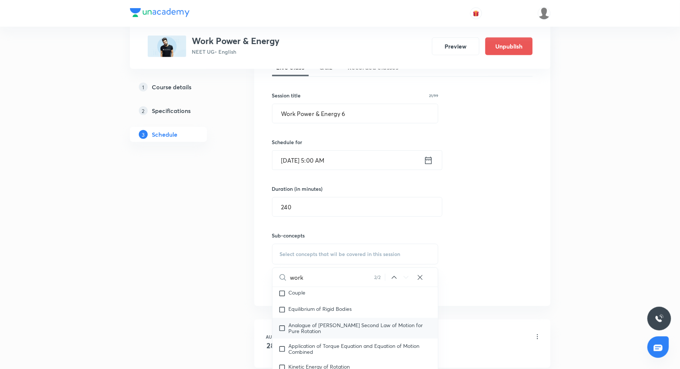
scroll to position [1555, 0]
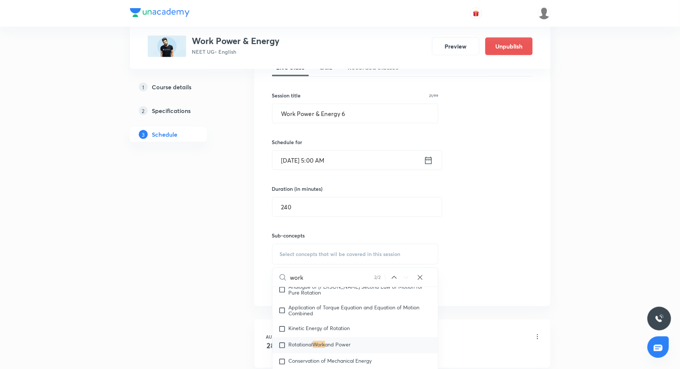
click at [304, 340] on span "Rotational" at bounding box center [301, 343] width 24 height 7
checkbox input "true"
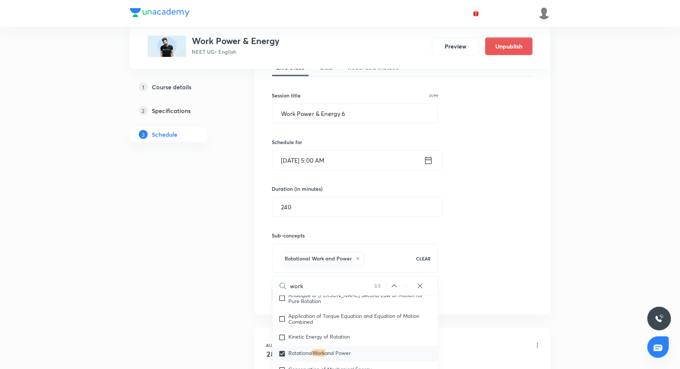
click at [498, 255] on div "Session 6 Live class Quiz Recorded classes Session title 21/99 Work Power & Ene…" at bounding box center [402, 171] width 261 height 261
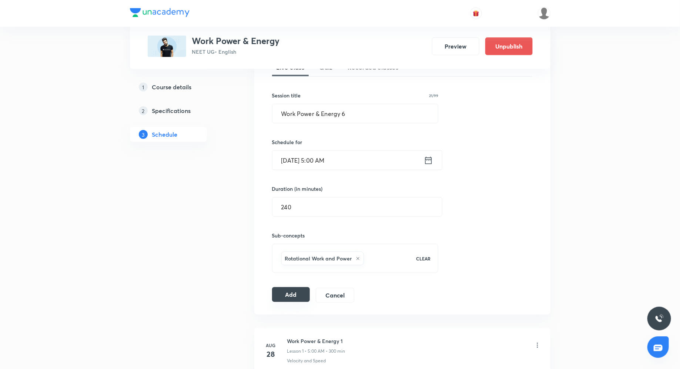
click at [304, 287] on button "Add" at bounding box center [291, 294] width 38 height 15
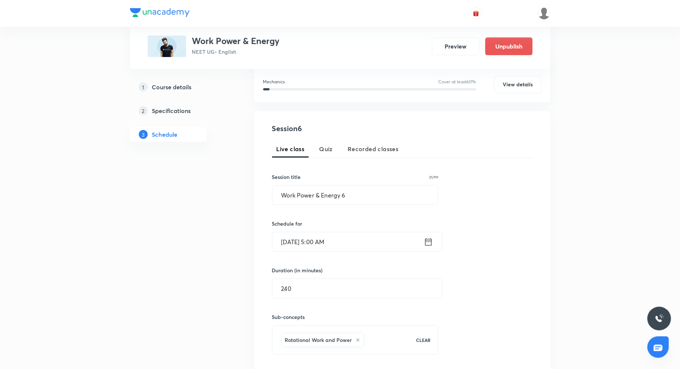
scroll to position [0, 0]
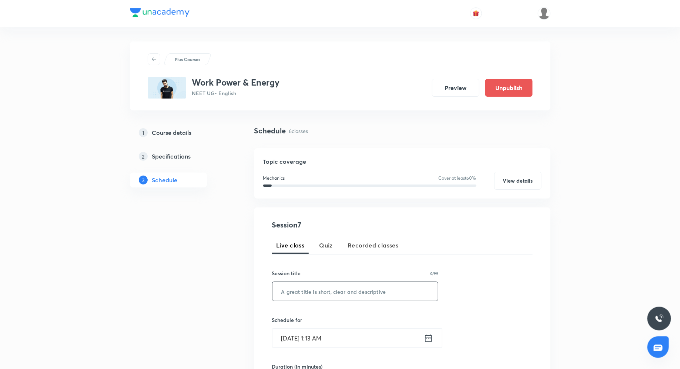
click at [338, 287] on input "text" at bounding box center [355, 291] width 166 height 19
paste input "Work Power Energy 7"
drag, startPoint x: 317, startPoint y: 290, endPoint x: 342, endPoint y: 303, distance: 28.5
click at [317, 290] on input "Work Power Energy 7" at bounding box center [355, 291] width 166 height 19
type input "Work Power & Energy 7"
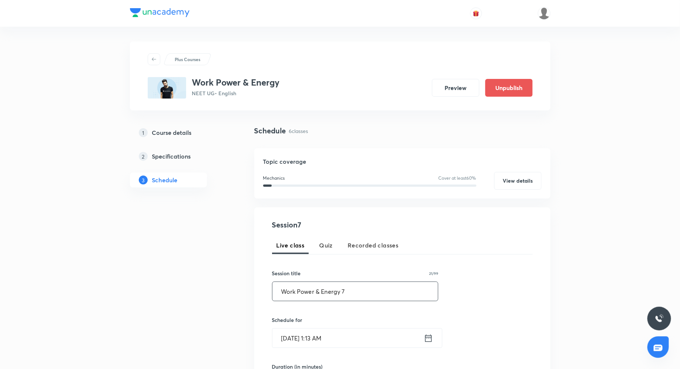
click at [428, 336] on icon at bounding box center [428, 337] width 7 height 7
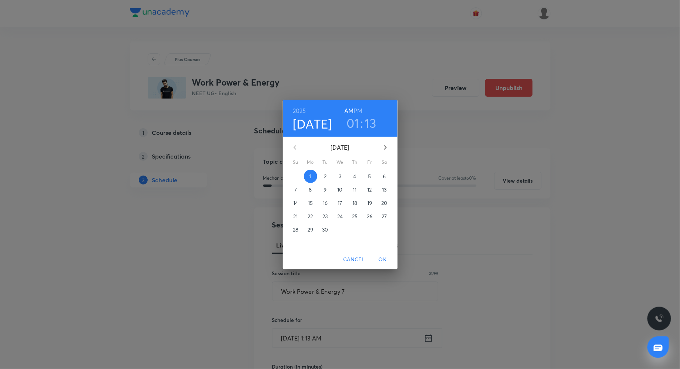
click at [340, 178] on p "3" at bounding box center [340, 175] width 3 height 7
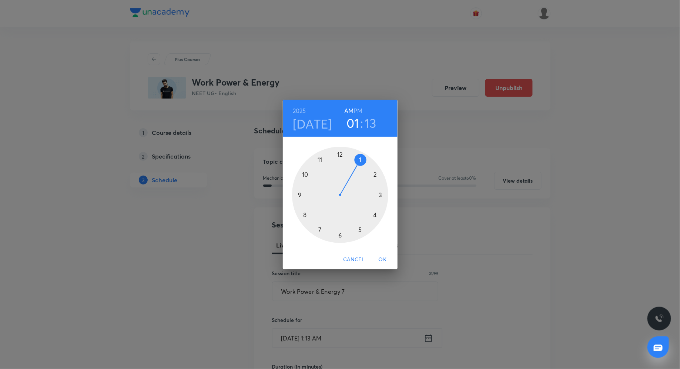
click at [359, 229] on div at bounding box center [340, 195] width 96 height 96
click at [339, 153] on div at bounding box center [340, 195] width 96 height 96
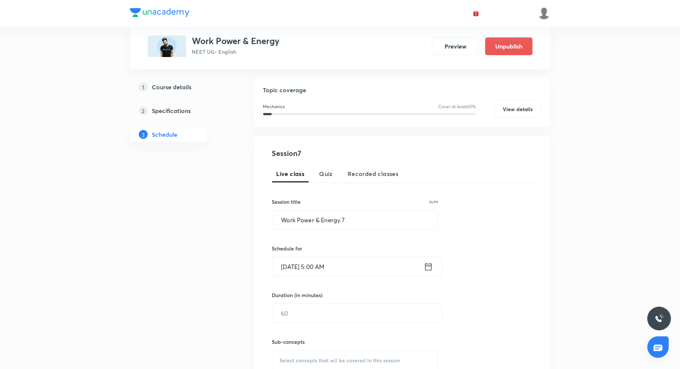
scroll to position [77, 0]
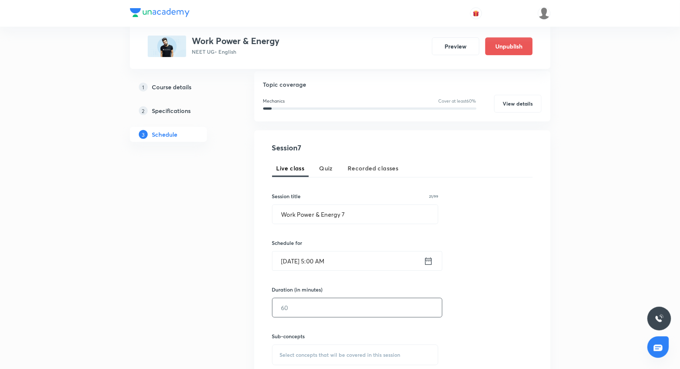
click at [349, 309] on input "text" at bounding box center [357, 307] width 170 height 19
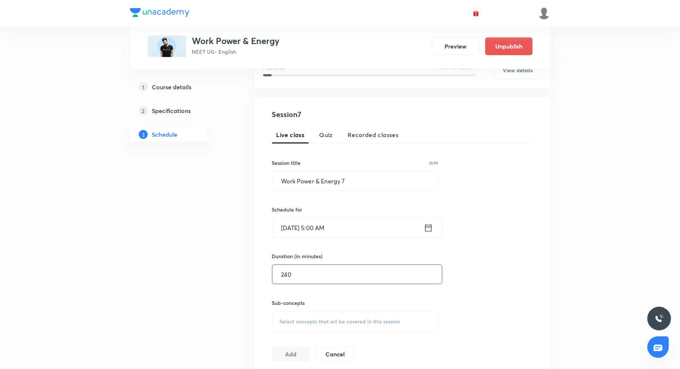
scroll to position [148, 0]
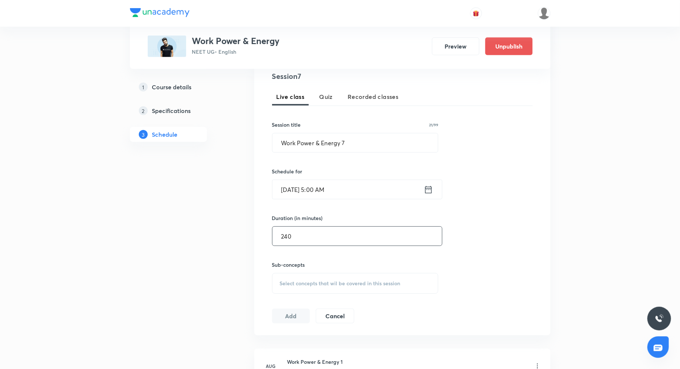
type input "240"
click at [327, 273] on div "Select concepts that wil be covered in this session" at bounding box center [355, 283] width 167 height 21
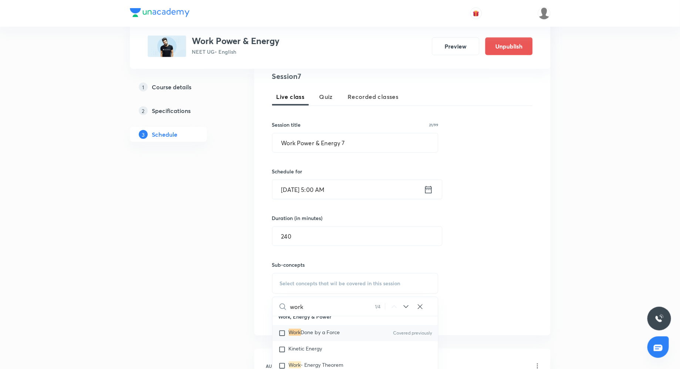
scroll to position [1098, 0]
type input "work"
click at [311, 362] on span "- Energy Theorem" at bounding box center [322, 364] width 43 height 7
checkbox input "true"
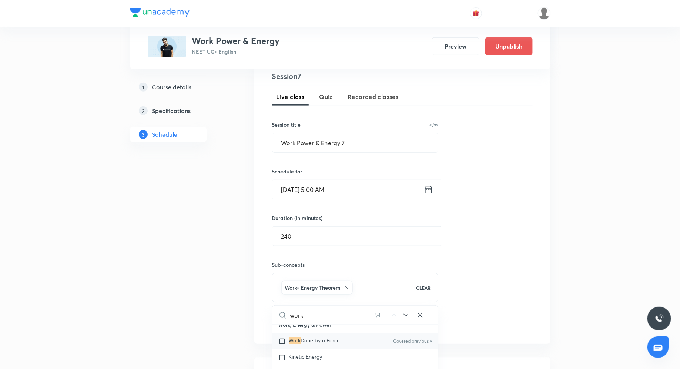
click at [491, 240] on div "Session 7 Live class Quiz Recorded classes Session title 21/99 Work Power & Ene…" at bounding box center [402, 201] width 261 height 261
click at [294, 328] on button "Add" at bounding box center [291, 323] width 38 height 15
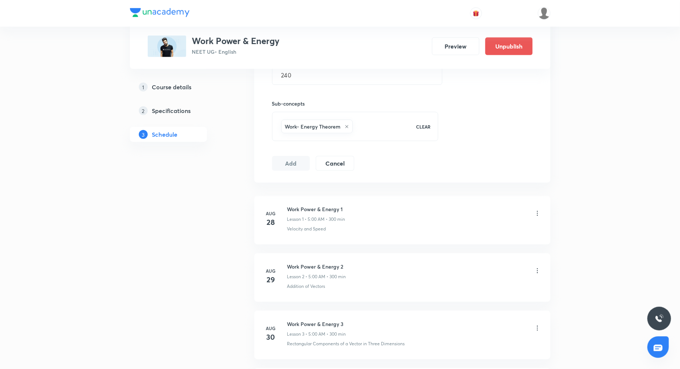
scroll to position [538, 0]
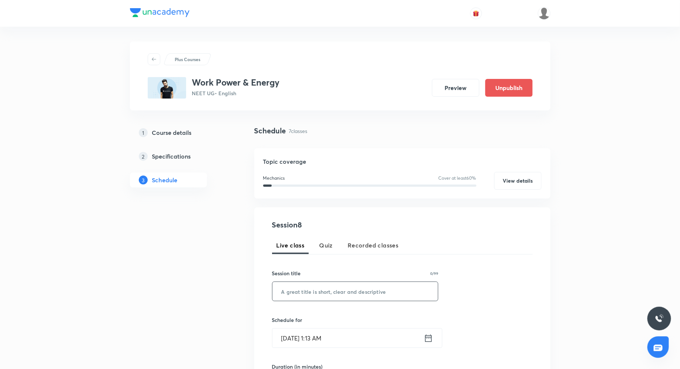
click at [326, 291] on input "text" at bounding box center [355, 291] width 166 height 19
paste input "Work Power Energy 8"
click at [315, 289] on input "Work Power Energy 8" at bounding box center [355, 291] width 166 height 19
type input "Work Power & Energy 8"
click at [430, 342] on div "[DATE] 1:13 AM ​" at bounding box center [357, 338] width 170 height 20
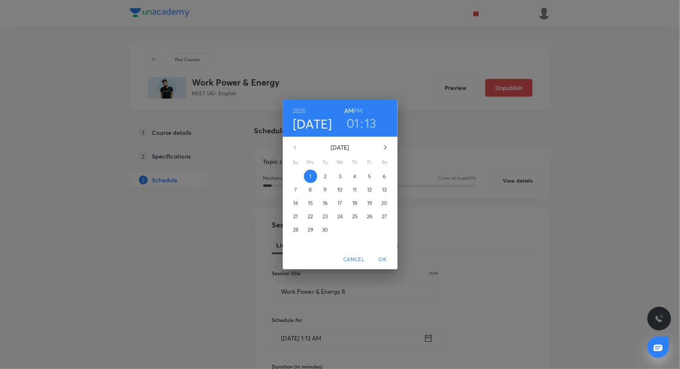
click at [354, 179] on p "4" at bounding box center [354, 175] width 3 height 7
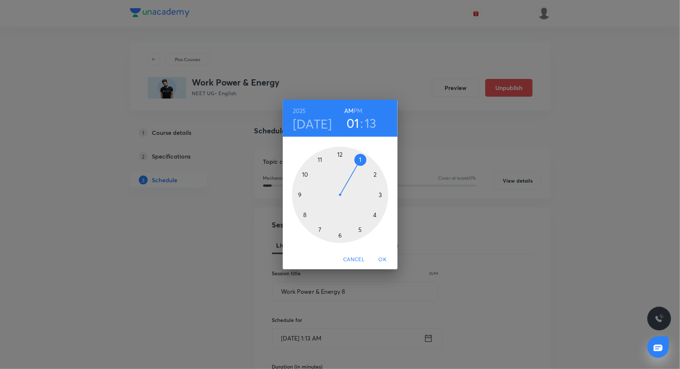
click at [355, 124] on h3 "01" at bounding box center [352, 123] width 13 height 16
click at [359, 229] on div at bounding box center [340, 195] width 96 height 96
click at [340, 153] on div at bounding box center [340, 195] width 96 height 96
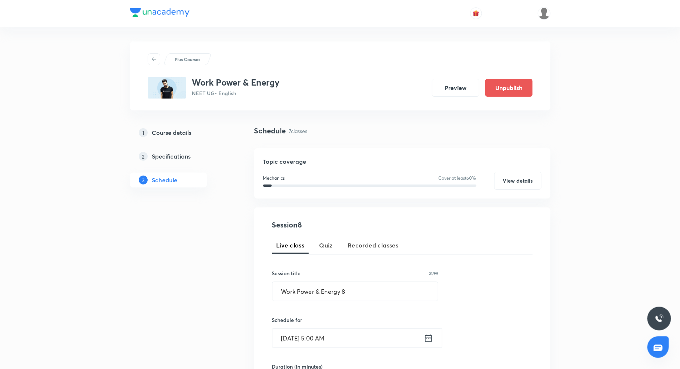
scroll to position [64, 0]
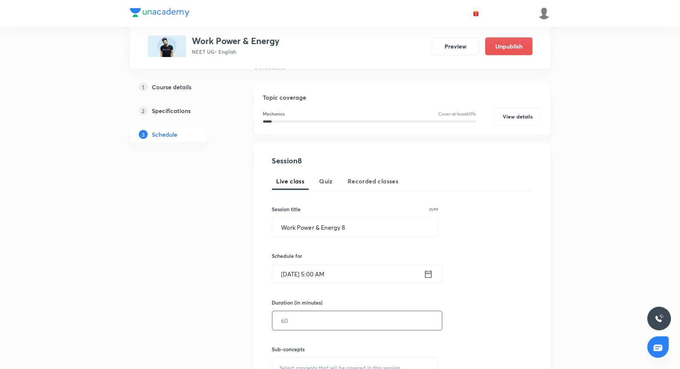
click at [331, 314] on input "text" at bounding box center [357, 320] width 170 height 19
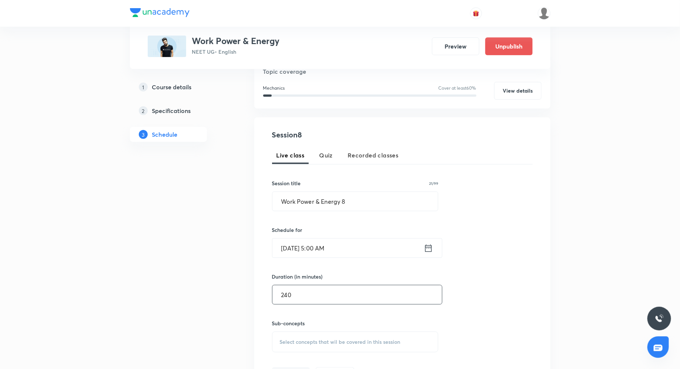
scroll to position [110, 0]
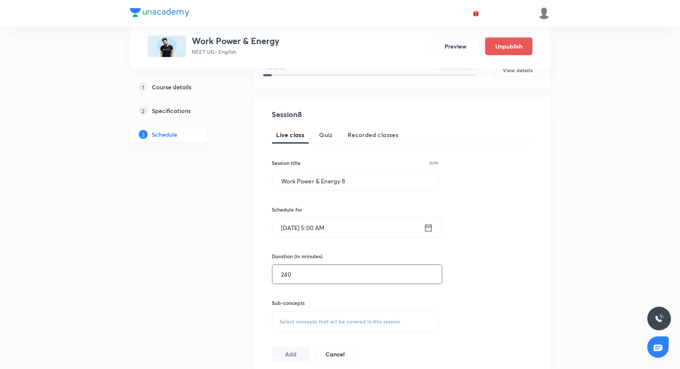
type input "240"
click at [320, 318] on span "Select concepts that wil be covered in this session" at bounding box center [340, 321] width 121 height 6
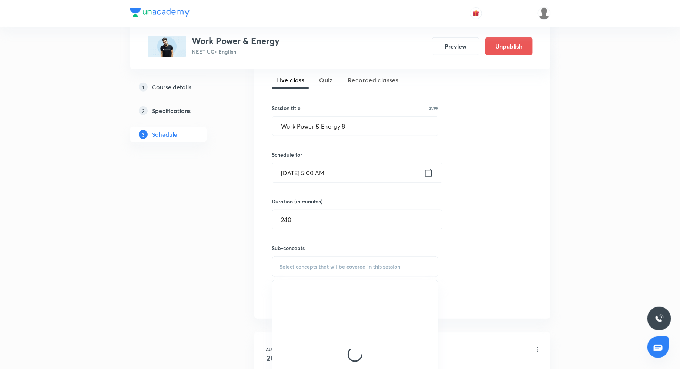
scroll to position [165, 0]
click at [312, 325] on p "Vectors and Scalars" at bounding box center [312, 325] width 46 height 8
checkbox input "true"
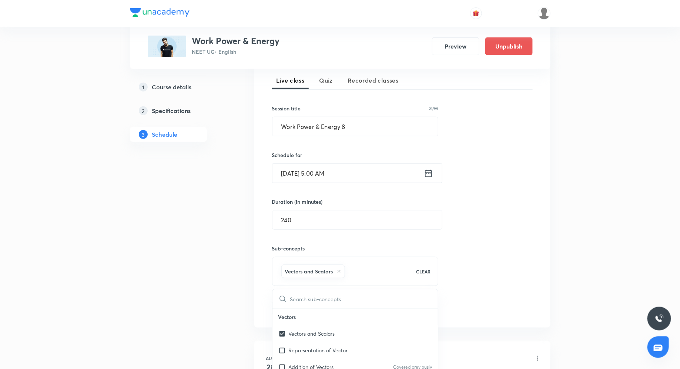
click at [476, 253] on div "Session 8 Live class Quiz Recorded classes Session title 21/99 Work Power & Ene…" at bounding box center [402, 184] width 261 height 261
click at [284, 308] on button "Add" at bounding box center [291, 307] width 38 height 15
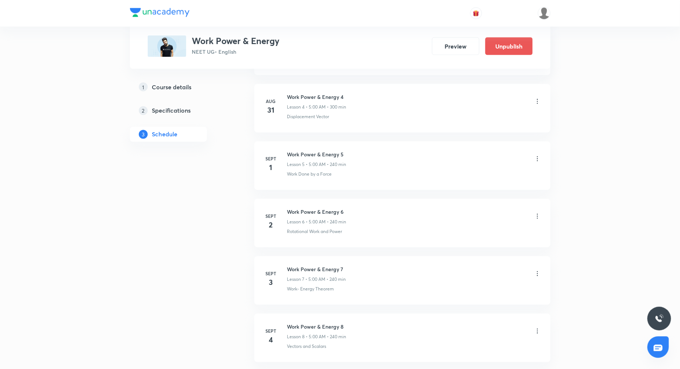
scroll to position [644, 0]
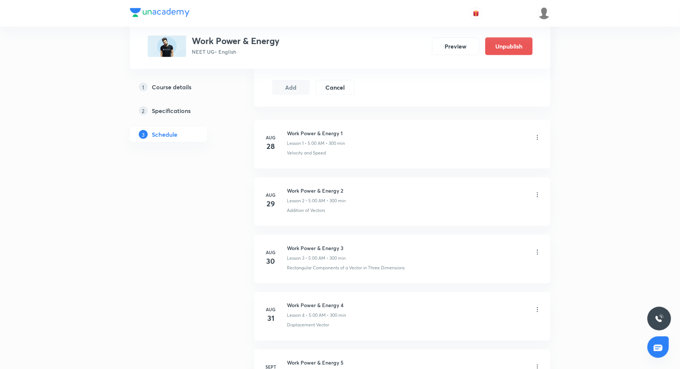
scroll to position [0, 0]
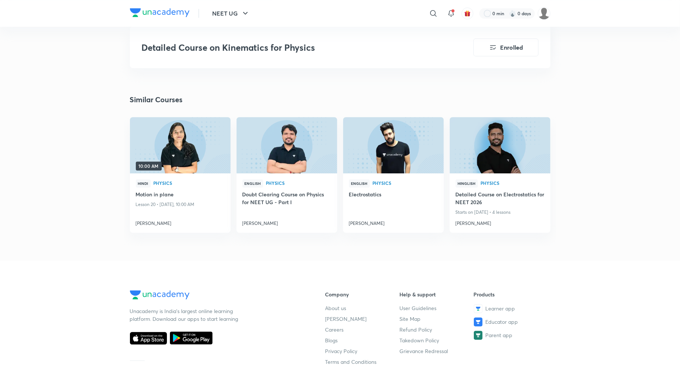
scroll to position [937, 0]
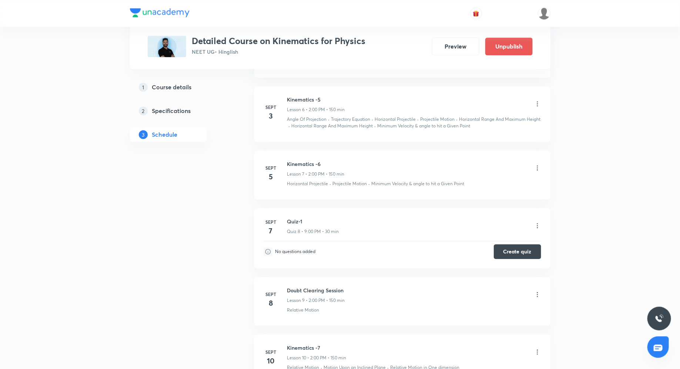
scroll to position [692, 0]
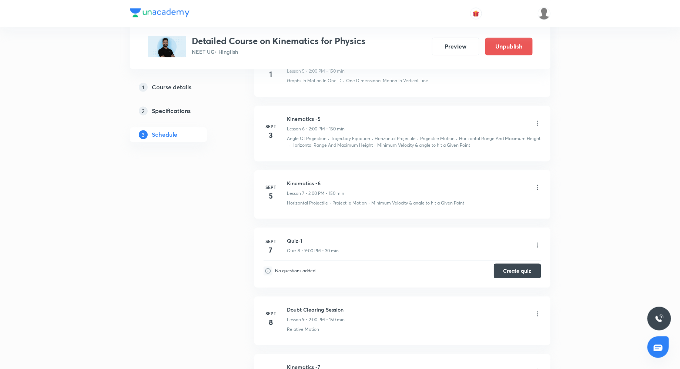
click at [537, 119] on icon at bounding box center [537, 122] width 7 height 7
click at [477, 139] on li "Edit" at bounding box center [500, 139] width 81 height 14
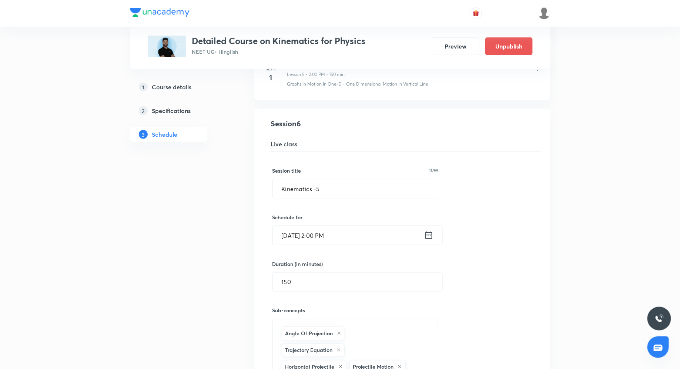
scroll to position [434, 0]
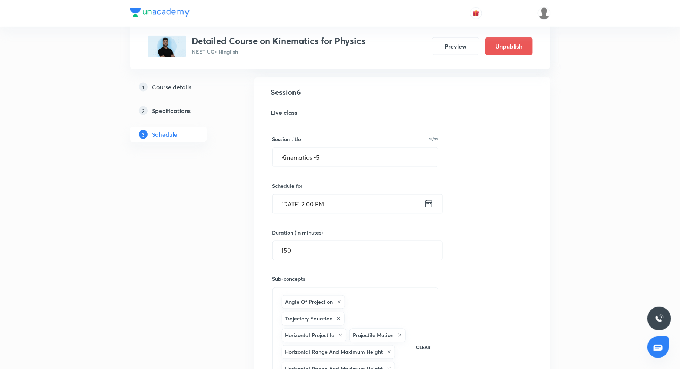
click at [429, 199] on icon at bounding box center [428, 203] width 9 height 10
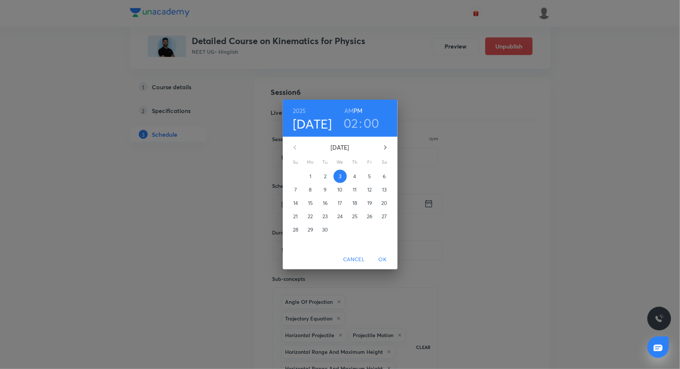
click at [353, 123] on h3 "02" at bounding box center [350, 123] width 15 height 16
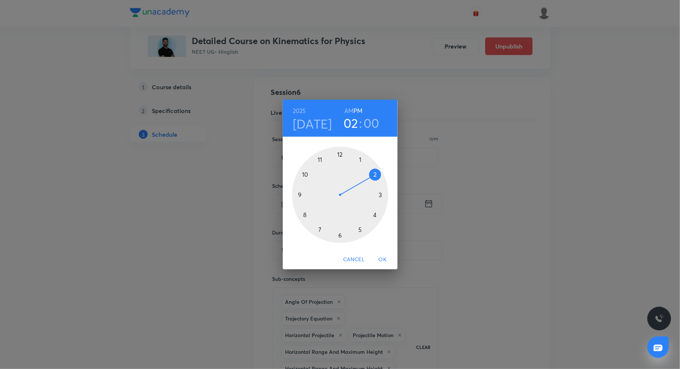
click at [320, 229] on div at bounding box center [340, 195] width 96 height 96
click at [383, 256] on span "OK" at bounding box center [383, 259] width 18 height 9
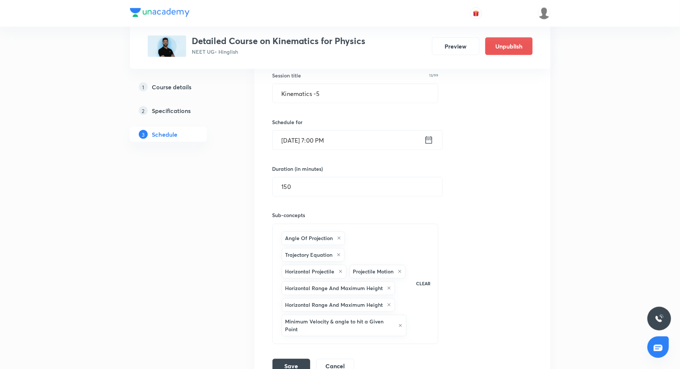
scroll to position [523, 0]
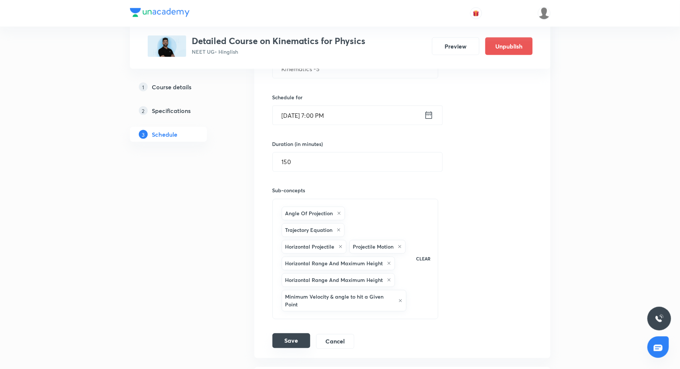
click at [283, 334] on button "Save" at bounding box center [291, 340] width 38 height 15
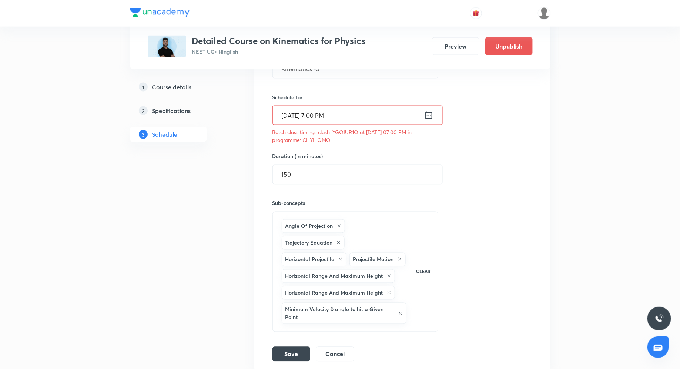
drag, startPoint x: 302, startPoint y: 137, endPoint x: 340, endPoint y: 142, distance: 38.8
click at [340, 142] on div "Session title 13/99 Kinematics -5 ​ Schedule for Sept 3, 2025, 7:00 PM ​ Batch …" at bounding box center [402, 196] width 260 height 329
drag, startPoint x: 303, startPoint y: 138, endPoint x: 340, endPoint y: 138, distance: 37.0
click at [340, 138] on p "Batch class timings clash. YGOIUR1O at 03 Sep 2025 07:00 PM in programme: CHYIL…" at bounding box center [355, 136] width 166 height 16
copy p "CHYILQMO"
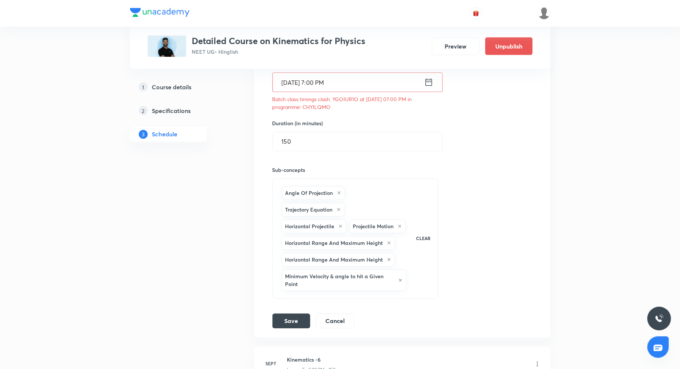
scroll to position [566, 0]
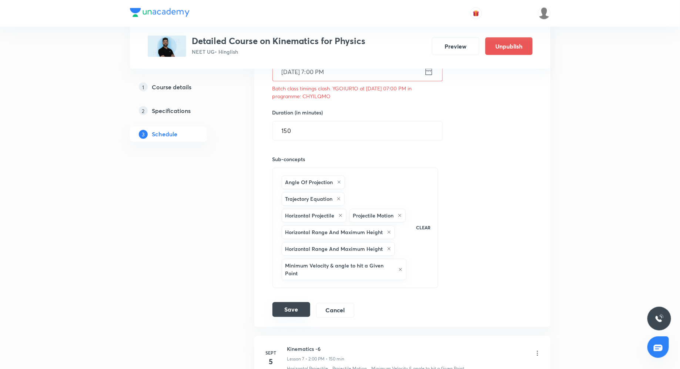
click at [290, 302] on button "Save" at bounding box center [291, 309] width 38 height 15
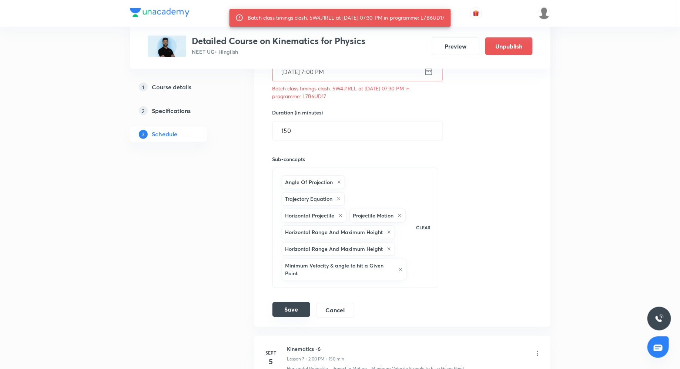
click at [290, 303] on button "Save" at bounding box center [291, 309] width 38 height 15
drag, startPoint x: 429, startPoint y: 19, endPoint x: 454, endPoint y: 19, distance: 24.8
click at [451, 19] on div "Batch class timings clash. 5W4J1RLL at 03 Sep 2025 07:30 PM in programme: L7B6U…" at bounding box center [340, 18] width 222 height 18
copy div "L7B6UD17"
click at [337, 308] on button "Cancel" at bounding box center [335, 309] width 38 height 15
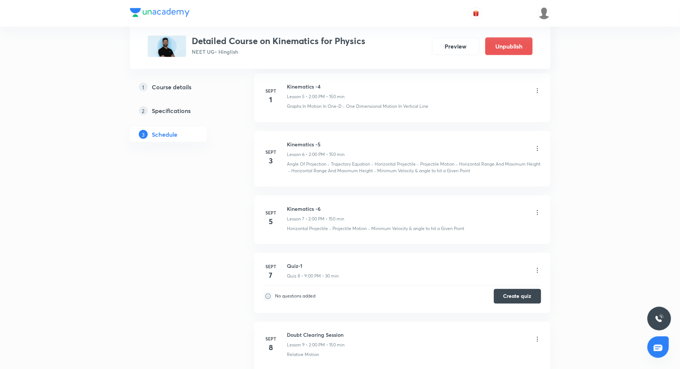
scroll to position [420, 0]
click at [537, 148] on icon at bounding box center [537, 149] width 7 height 7
click at [481, 183] on li "Delete" at bounding box center [500, 181] width 81 height 14
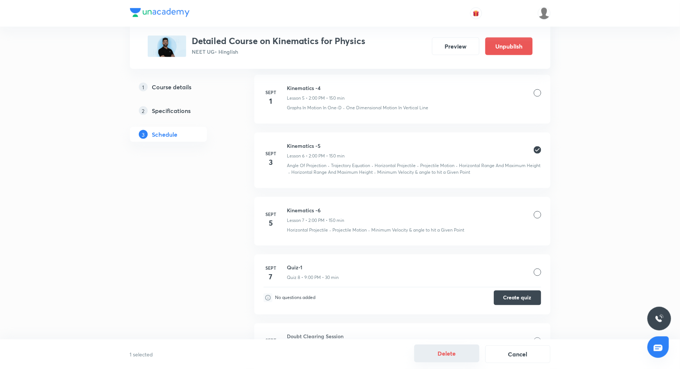
click at [450, 355] on button "Delete" at bounding box center [446, 353] width 65 height 18
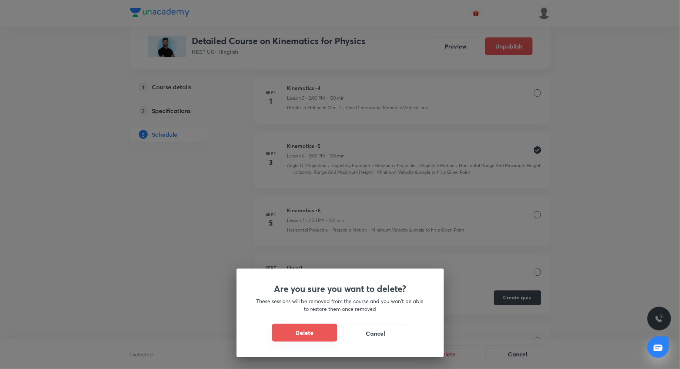
click at [299, 332] on button "Delete" at bounding box center [304, 332] width 65 height 18
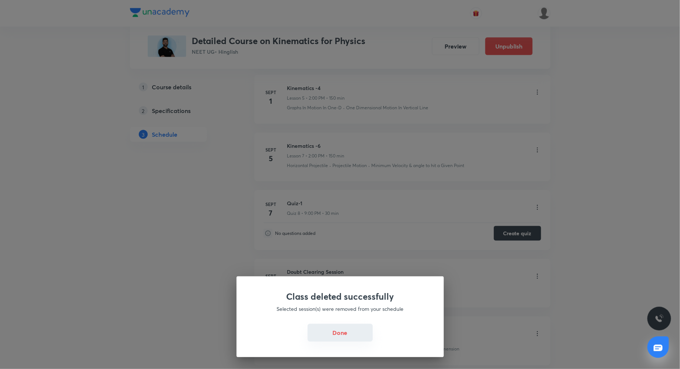
click at [343, 331] on button "Done" at bounding box center [340, 332] width 65 height 18
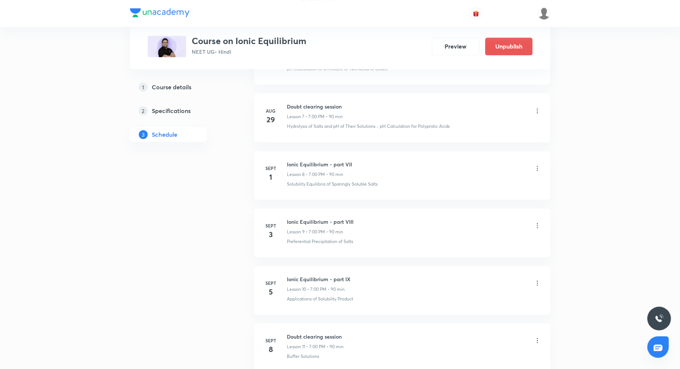
scroll to position [764, 0]
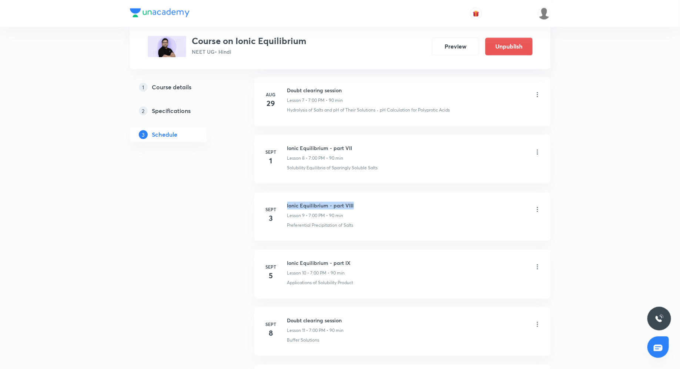
drag, startPoint x: 287, startPoint y: 201, endPoint x: 363, endPoint y: 201, distance: 76.6
click at [363, 201] on div "Ionic Equilibrium - part VIII Lesson 9 • 7:00 PM • 90 min" at bounding box center [414, 209] width 254 height 17
copy h6 "Ionic Equilibrium - part VIII"
click at [538, 205] on icon at bounding box center [537, 208] width 7 height 7
click at [491, 236] on li "Delete" at bounding box center [500, 238] width 81 height 14
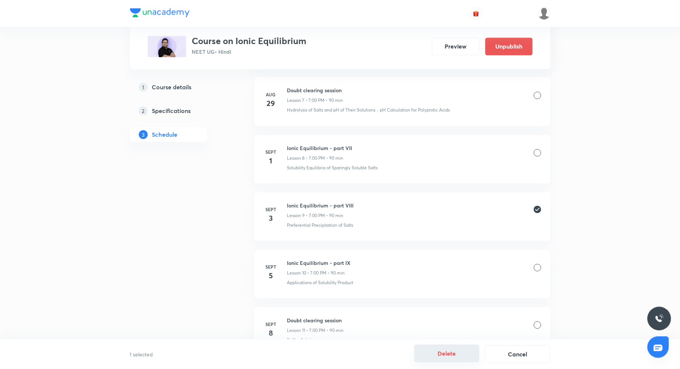
click at [449, 355] on button "Delete" at bounding box center [446, 353] width 65 height 18
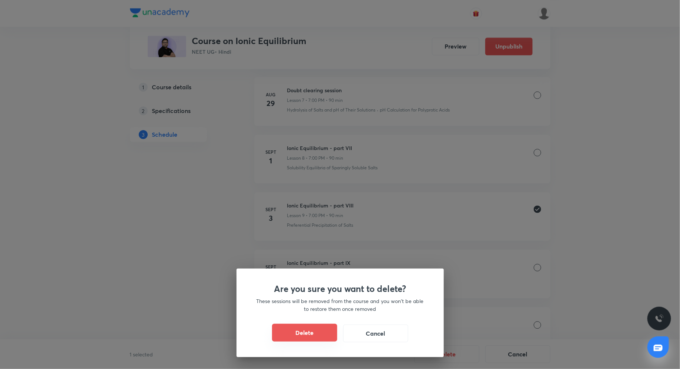
click at [302, 329] on button "Delete" at bounding box center [304, 332] width 65 height 18
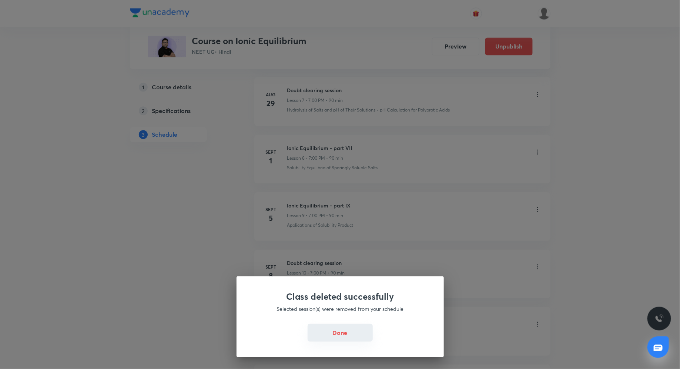
click at [340, 332] on button "Done" at bounding box center [340, 332] width 65 height 18
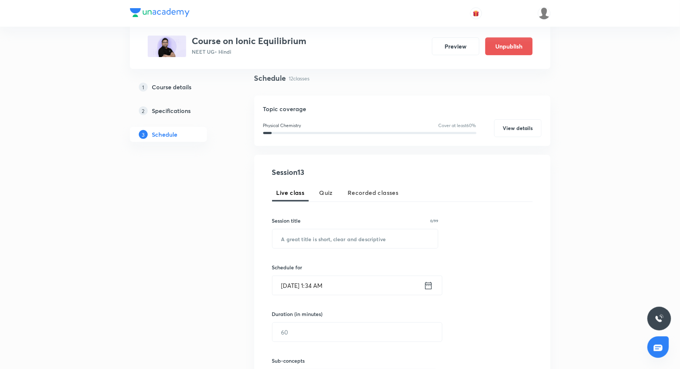
scroll to position [0, 0]
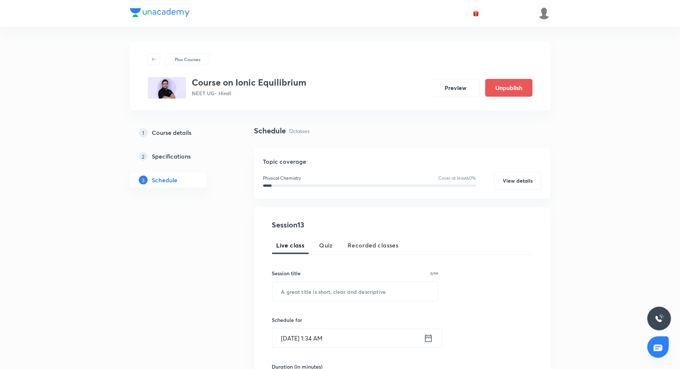
click at [420, 110] on div "Plus Courses Course on Ionic Equilibrium NEET UG • Hindi Preview Unpublish" at bounding box center [340, 75] width 420 height 69
click at [320, 297] on input "text" at bounding box center [355, 291] width 166 height 19
paste input "L7B6UD17"
type input "L7B6UD17"
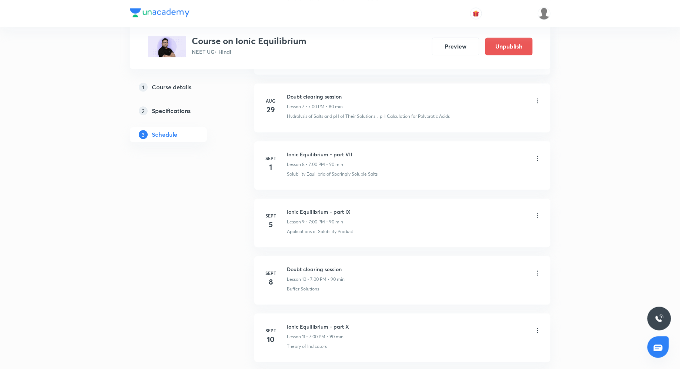
scroll to position [758, 0]
drag, startPoint x: 286, startPoint y: 152, endPoint x: 355, endPoint y: 152, distance: 68.8
click at [356, 154] on div "Sept 1 Ionic Equilibrium - part VII Lesson 8 • 7:00 PM • 90 min Solubility Equi…" at bounding box center [403, 164] width 278 height 27
click at [355, 152] on div "Ionic Equilibrium - part VII Lesson 8 • 7:00 PM • 90 min" at bounding box center [414, 159] width 254 height 17
drag, startPoint x: 286, startPoint y: 151, endPoint x: 356, endPoint y: 153, distance: 69.6
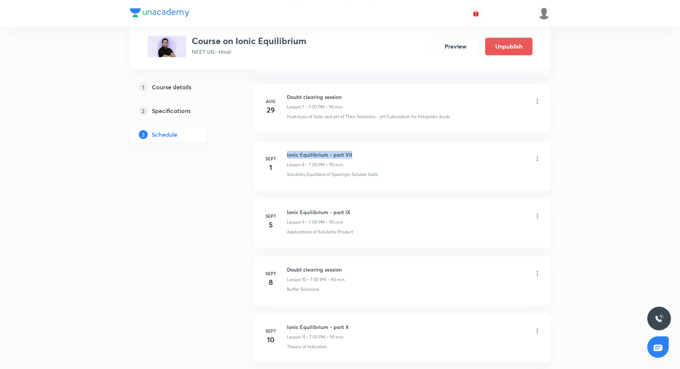
click at [356, 153] on div "Ionic Equilibrium - part VII Lesson 8 • 7:00 PM • 90 min" at bounding box center [414, 159] width 254 height 17
copy h6 "Ionic Equilibrium - part VII"
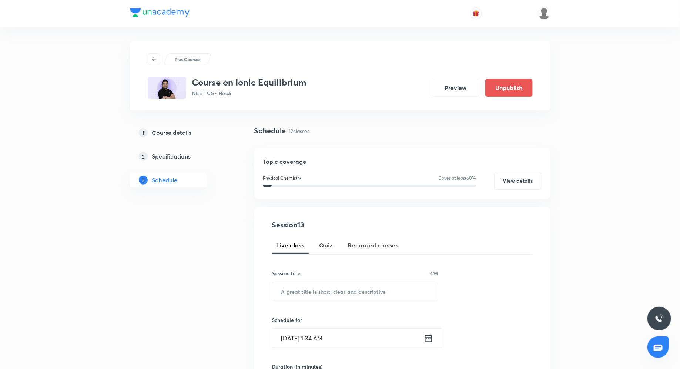
scroll to position [0, 0]
click at [318, 291] on input "text" at bounding box center [355, 290] width 166 height 19
paste input "Ionic Equilibrium - part VII"
click at [412, 294] on input "Ionic Equilibrium - part VIIi" at bounding box center [355, 290] width 166 height 19
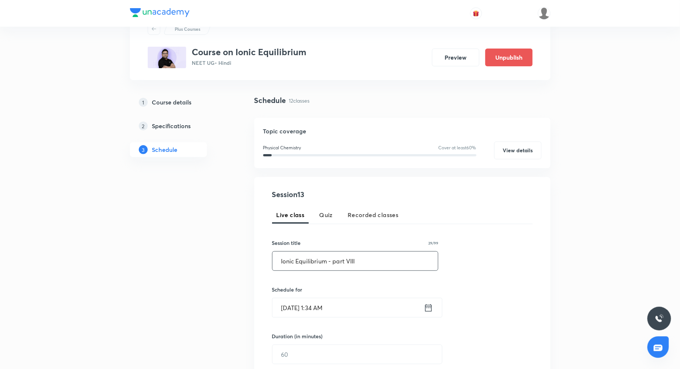
scroll to position [34, 0]
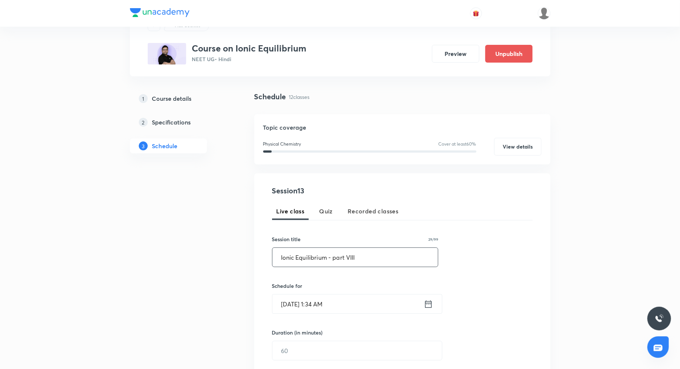
type input "Ionic Equilibrium - part VIII"
click at [429, 305] on icon at bounding box center [428, 304] width 9 height 10
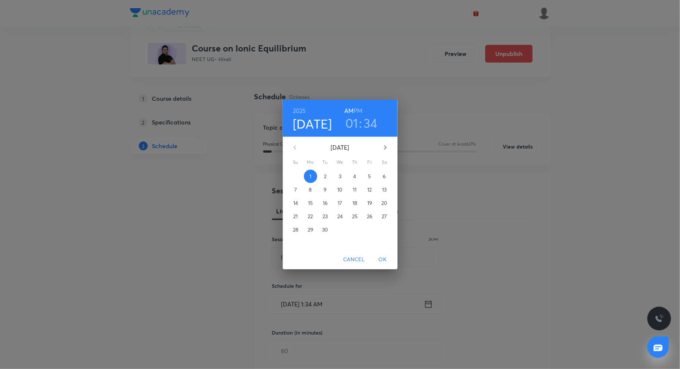
click at [360, 112] on h6 "PM" at bounding box center [357, 110] width 9 height 10
click at [353, 124] on h3 "01" at bounding box center [351, 123] width 13 height 16
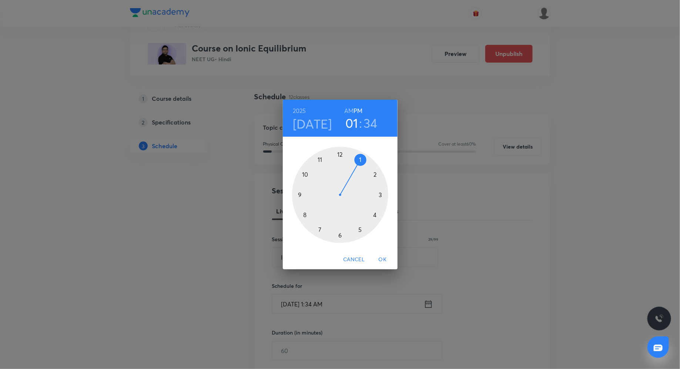
click at [376, 176] on div at bounding box center [340, 195] width 96 height 96
click at [342, 153] on div at bounding box center [340, 195] width 96 height 96
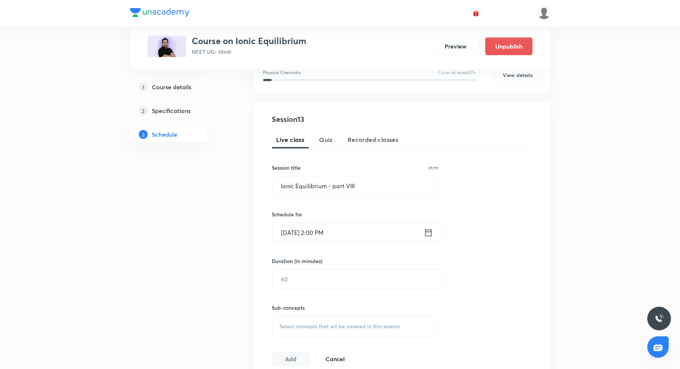
scroll to position [132, 0]
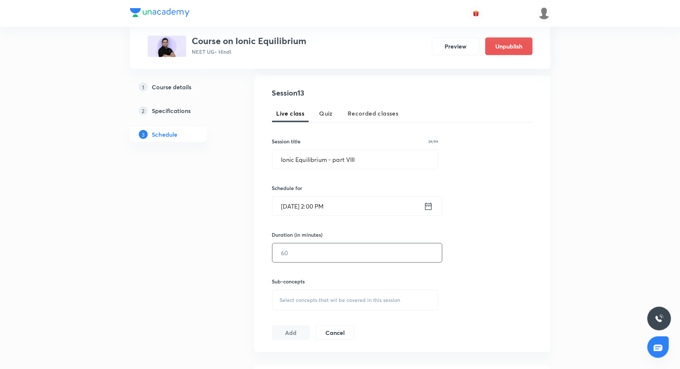
click at [311, 253] on input "text" at bounding box center [357, 252] width 170 height 19
type input "90"
click at [319, 300] on span "Select concepts that wil be covered in this session" at bounding box center [340, 300] width 121 height 6
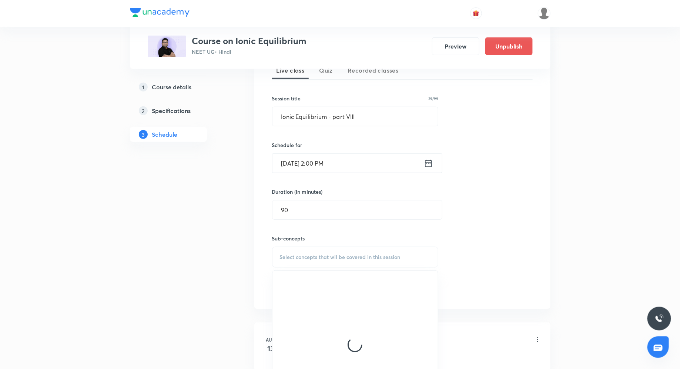
scroll to position [197, 0]
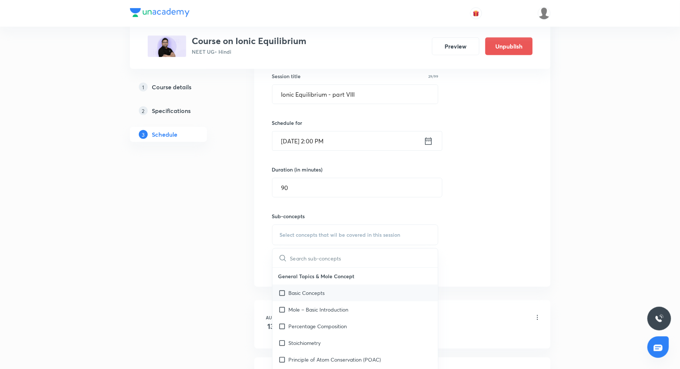
click at [309, 295] on p "Basic Concepts" at bounding box center [307, 293] width 36 height 8
checkbox input "true"
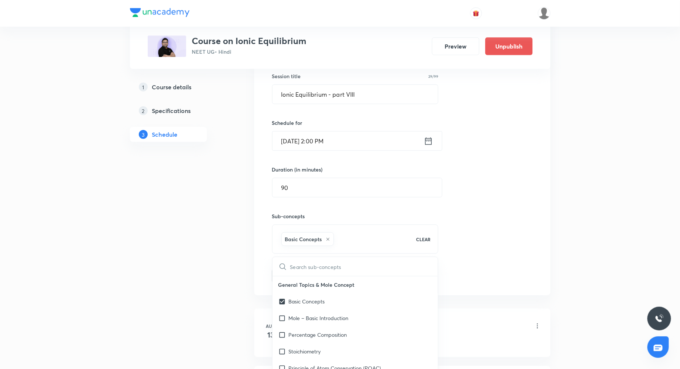
click at [479, 222] on div "Session 13 Live class Quiz Recorded classes Session title 29/99 Ionic Equilibri…" at bounding box center [402, 152] width 261 height 261
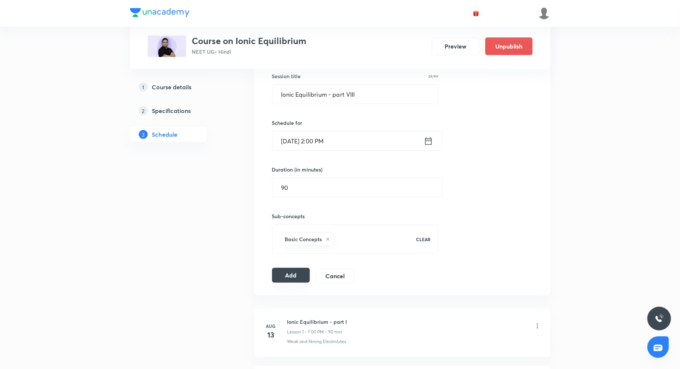
click at [298, 273] on button "Add" at bounding box center [291, 275] width 38 height 15
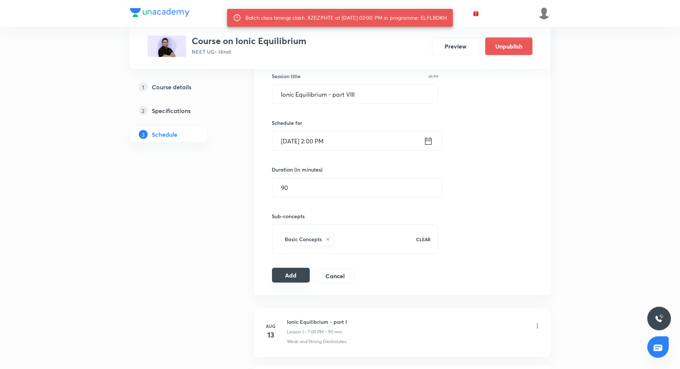
click at [286, 272] on button "Add" at bounding box center [291, 275] width 38 height 15
drag, startPoint x: 427, startPoint y: 17, endPoint x: 459, endPoint y: 17, distance: 31.1
click at [453, 17] on div "Batch class timings clash. XZEZPHTE at 01 Sep 2025 02:00 PM in programme: ELFLB…" at bounding box center [340, 18] width 226 height 18
copy div "ELFLBDKH"
click at [420, 172] on div "Session 13 Live class Quiz Recorded classes Session title 29/99 Ionic Equilibri…" at bounding box center [402, 152] width 261 height 261
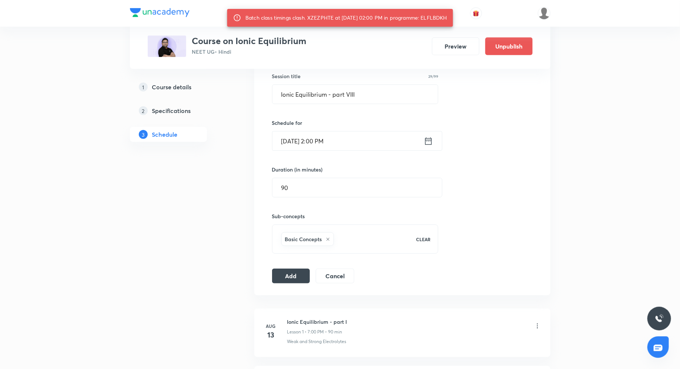
scroll to position [193, 0]
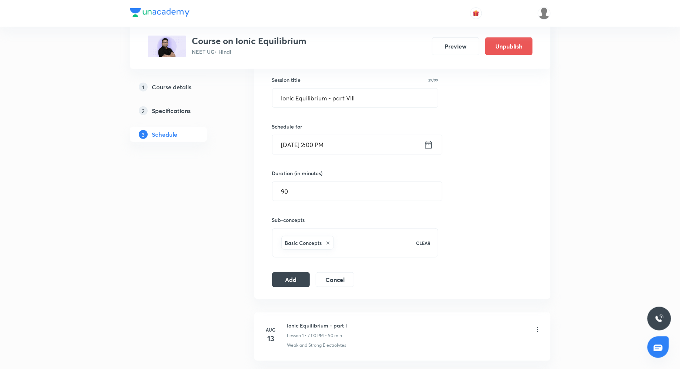
click at [431, 147] on icon at bounding box center [428, 144] width 7 height 7
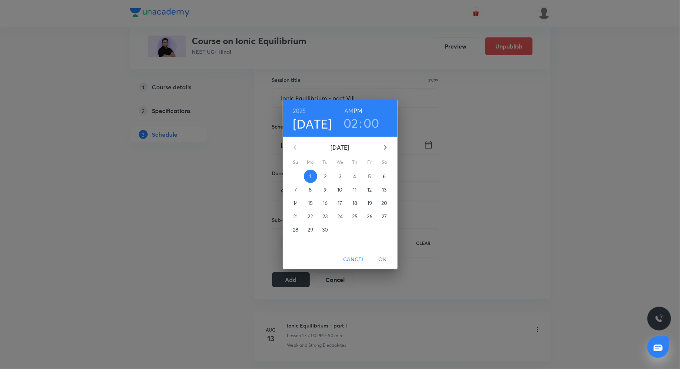
click at [341, 181] on button "3" at bounding box center [339, 176] width 13 height 13
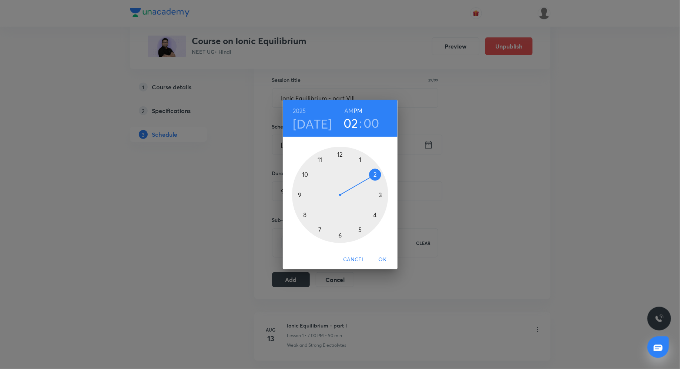
click at [379, 257] on span "OK" at bounding box center [383, 259] width 18 height 9
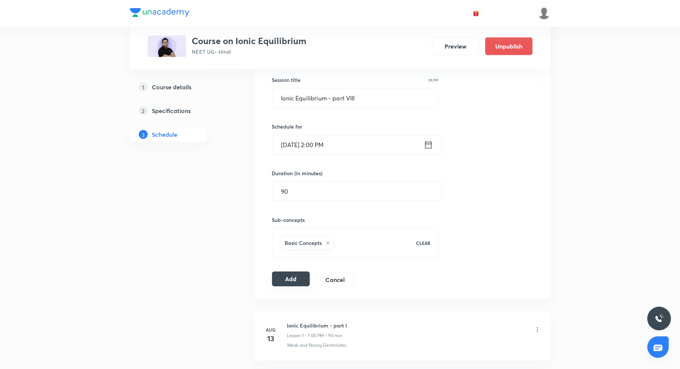
click at [291, 275] on button "Add" at bounding box center [291, 278] width 38 height 15
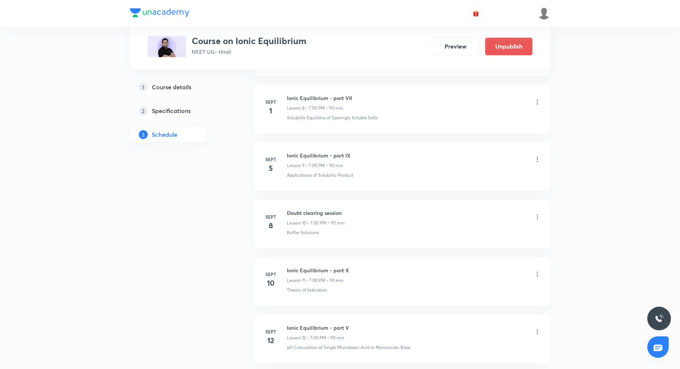
scroll to position [822, 0]
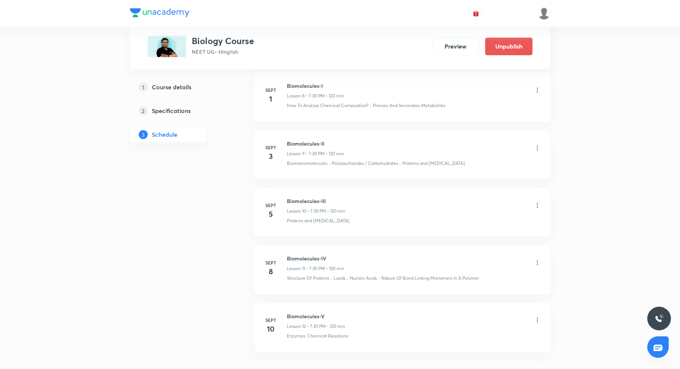
scroll to position [821, 0]
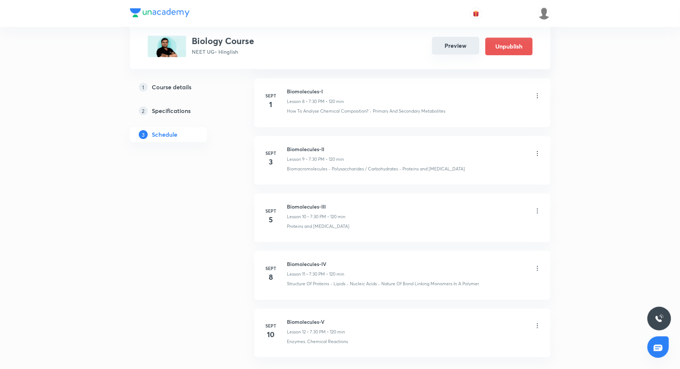
click at [454, 46] on button "Preview" at bounding box center [455, 46] width 47 height 18
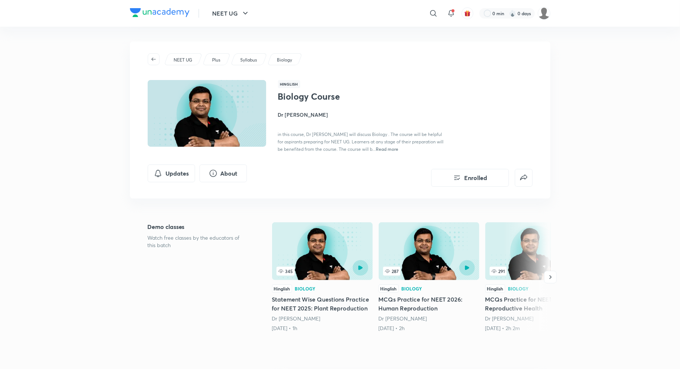
click at [286, 113] on h4 "Dr [PERSON_NAME]" at bounding box center [361, 115] width 166 height 8
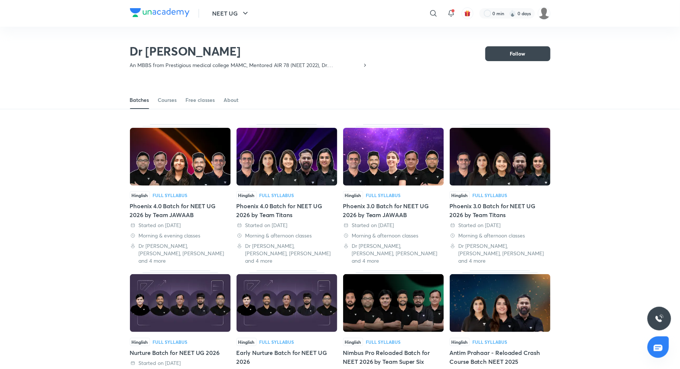
scroll to position [32, 0]
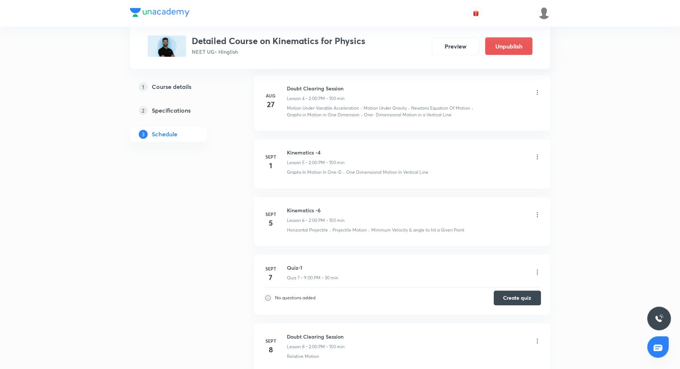
scroll to position [601, 0]
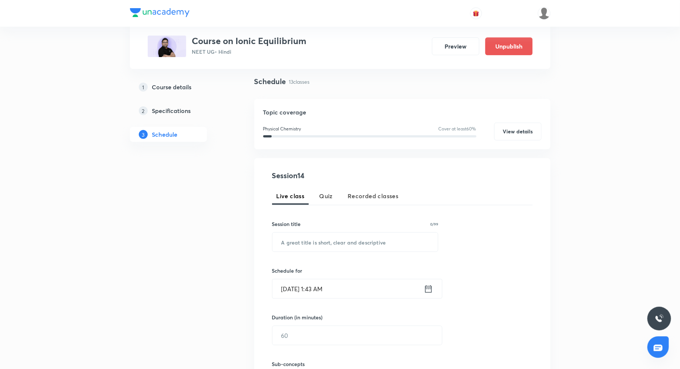
scroll to position [47, 0]
